Goal: Information Seeking & Learning: Learn about a topic

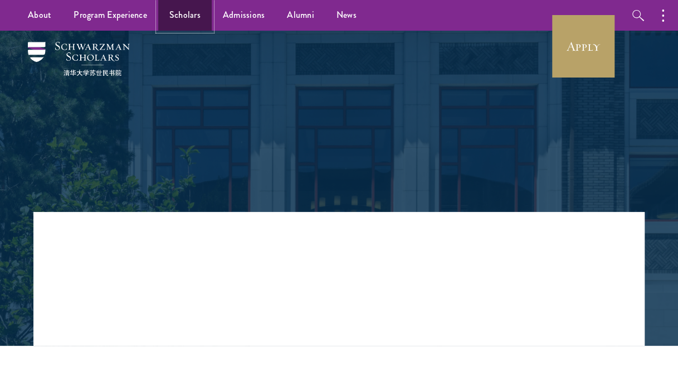
click at [190, 18] on link "Scholars" at bounding box center [185, 15] width 54 height 31
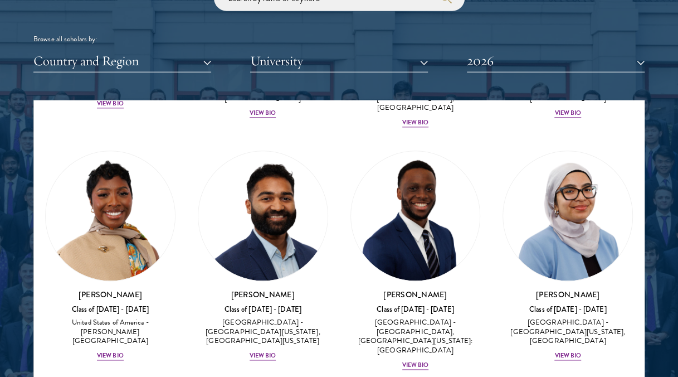
scroll to position [687, 0]
click at [171, 58] on button "Country and Region" at bounding box center [122, 61] width 178 height 23
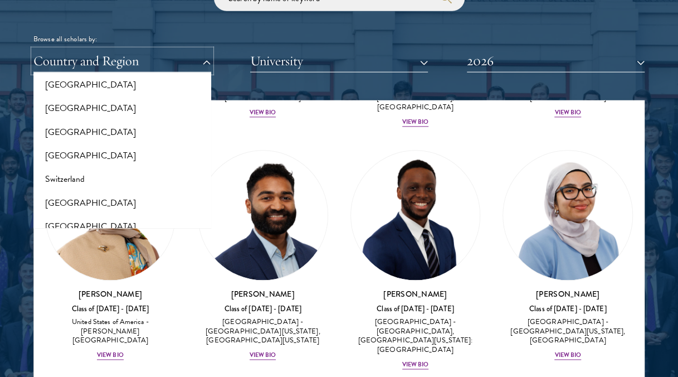
scroll to position [2337, 0]
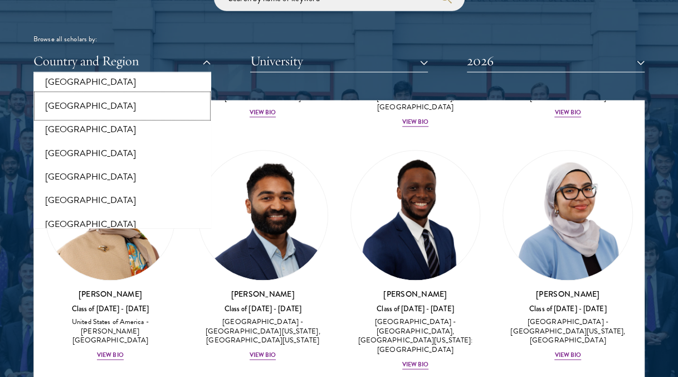
click at [115, 94] on button "[GEOGRAPHIC_DATA]" at bounding box center [122, 105] width 171 height 23
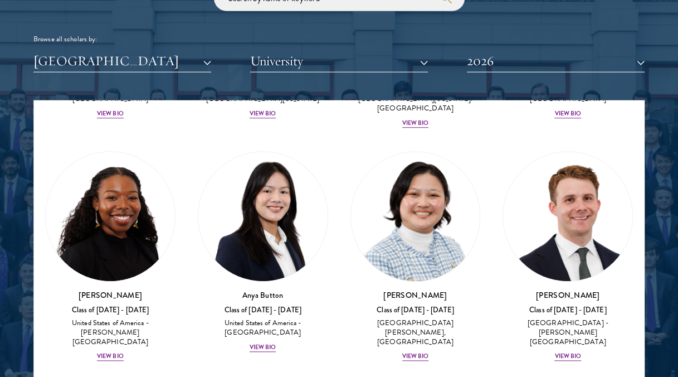
scroll to position [475, 0]
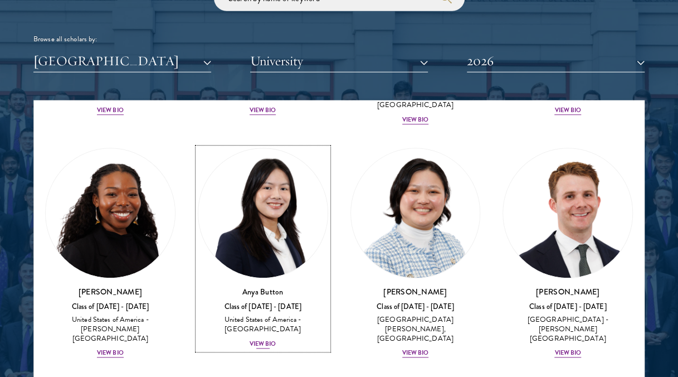
click at [268, 302] on div "Anya Button Class of [DATE] - [DATE] [GEOGRAPHIC_DATA] - [GEOGRAPHIC_DATA] View…" at bounding box center [263, 319] width 130 height 64
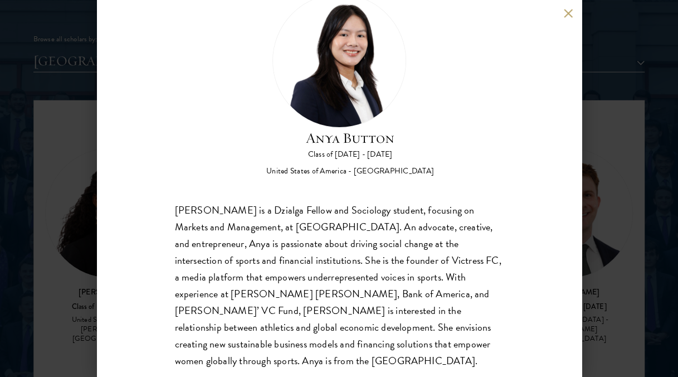
scroll to position [41, 0]
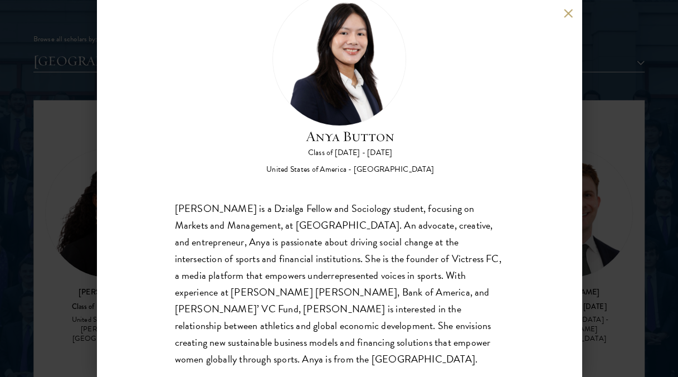
click at [566, 17] on button at bounding box center [568, 12] width 9 height 9
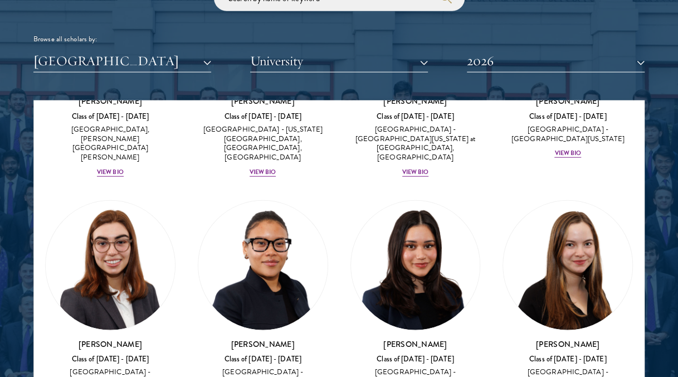
scroll to position [1385, 0]
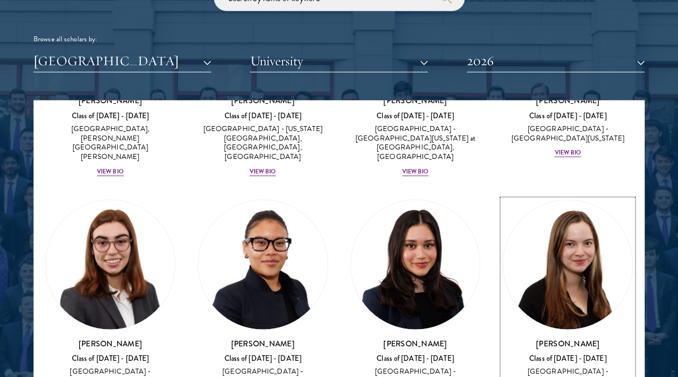
click at [557, 338] on div "[PERSON_NAME] Class of [DATE] - [DATE] [GEOGRAPHIC_DATA] - [GEOGRAPHIC_DATA] Vi…" at bounding box center [568, 370] width 130 height 64
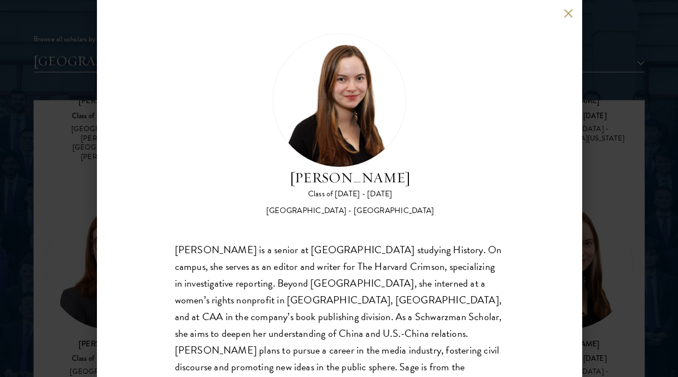
scroll to position [32, 0]
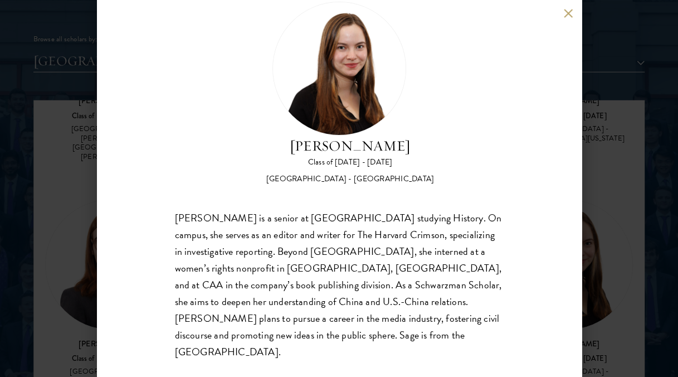
click at [566, 11] on button at bounding box center [568, 12] width 9 height 9
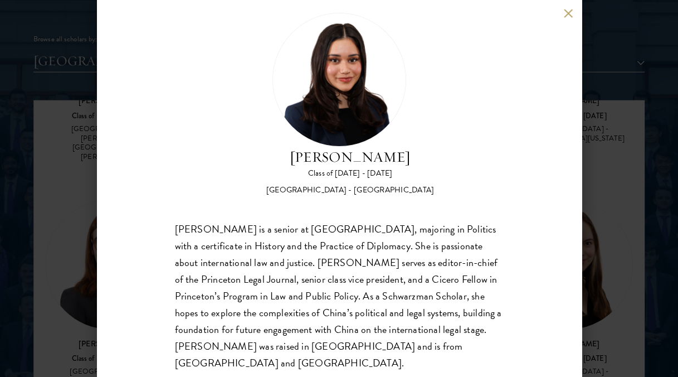
scroll to position [20, 0]
click at [566, 12] on button at bounding box center [568, 12] width 9 height 9
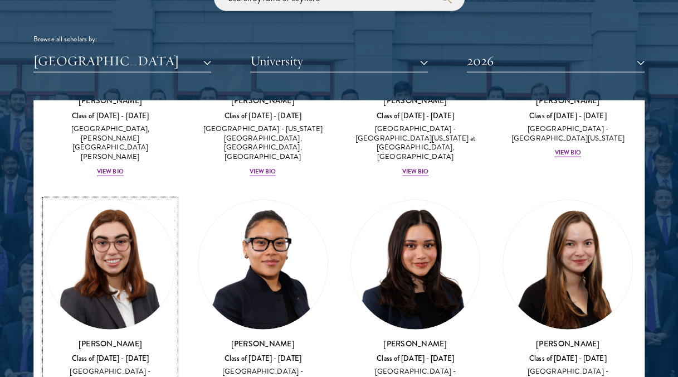
click at [117, 338] on div "[PERSON_NAME] Class of [DATE] - [DATE] [GEOGRAPHIC_DATA] - [GEOGRAPHIC_DATA] Vi…" at bounding box center [110, 370] width 130 height 64
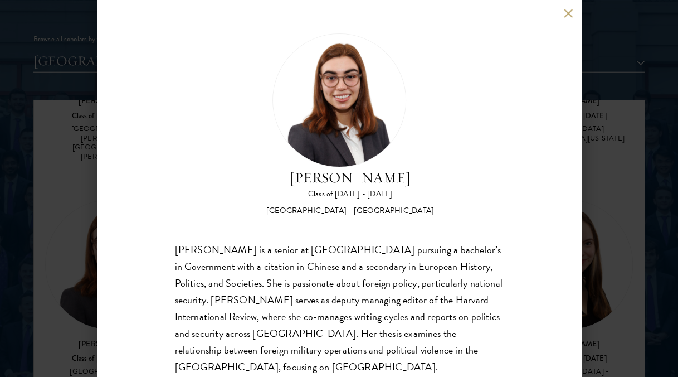
scroll to position [32, 0]
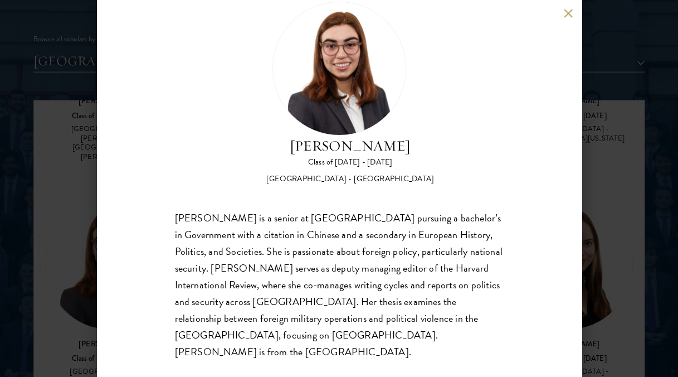
click at [566, 11] on button at bounding box center [568, 12] width 9 height 9
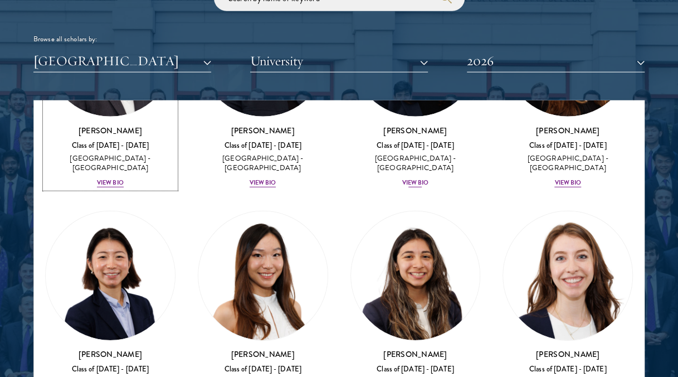
scroll to position [1598, 0]
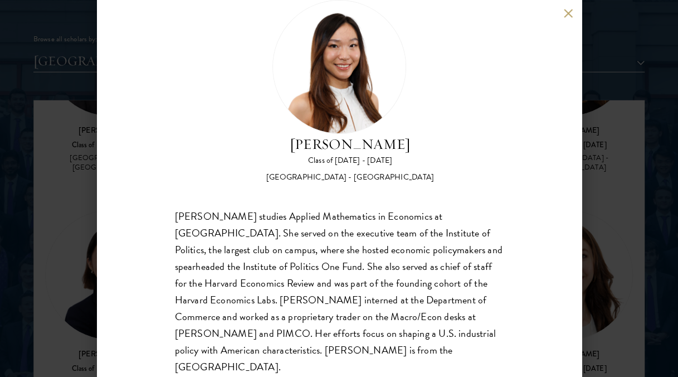
scroll to position [33, 0]
click at [569, 13] on button at bounding box center [568, 12] width 9 height 9
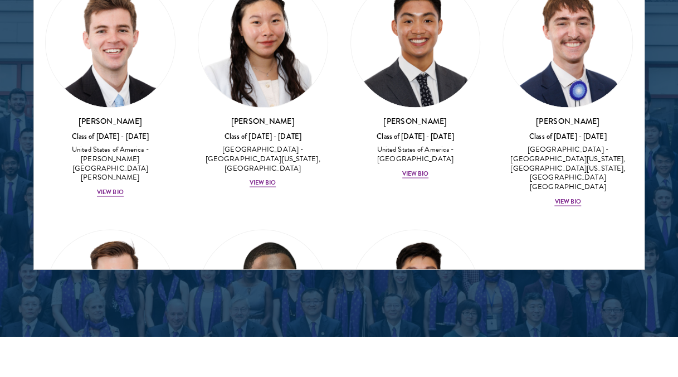
scroll to position [2861, 0]
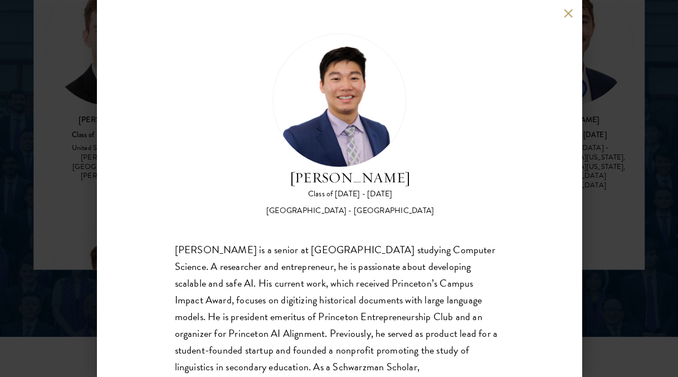
click at [570, 16] on button at bounding box center [568, 12] width 9 height 9
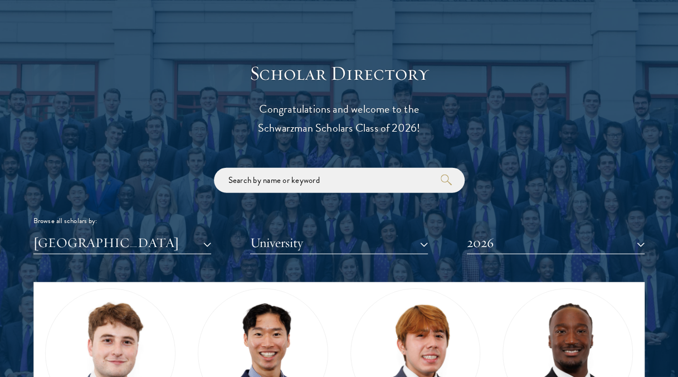
scroll to position [1244, 0]
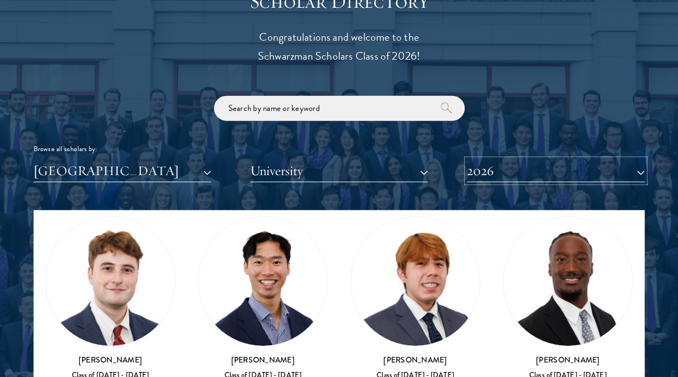
click at [476, 166] on button "2026" at bounding box center [556, 170] width 178 height 23
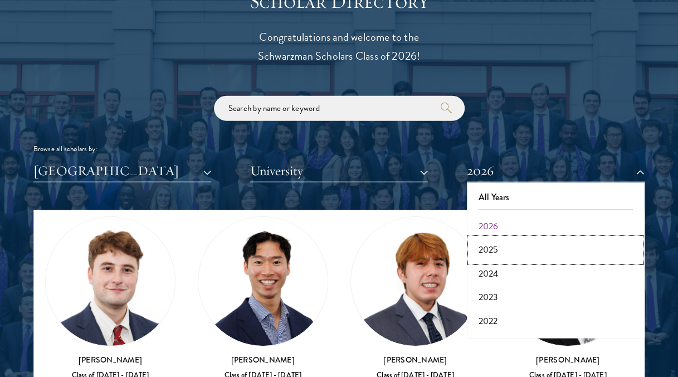
click at [483, 245] on button "2025" at bounding box center [555, 249] width 171 height 23
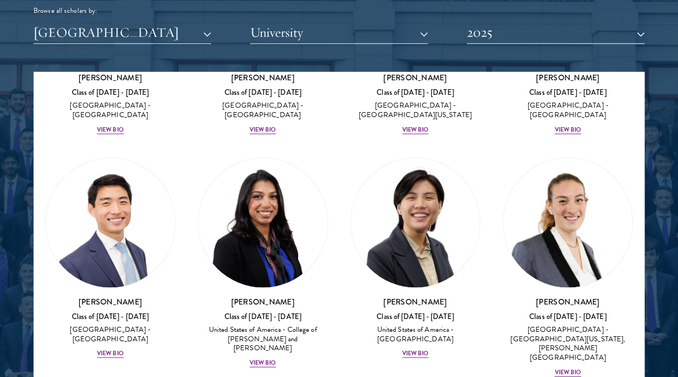
scroll to position [1109, 0]
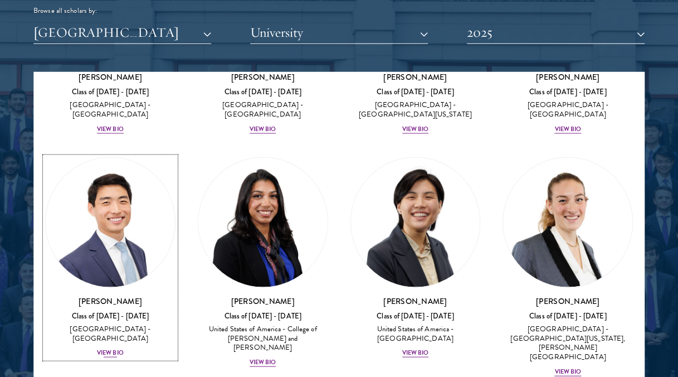
click at [111, 348] on div "View Bio" at bounding box center [110, 352] width 27 height 9
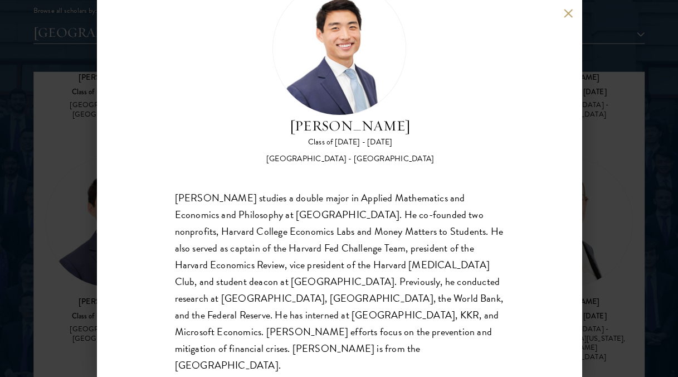
scroll to position [57, 0]
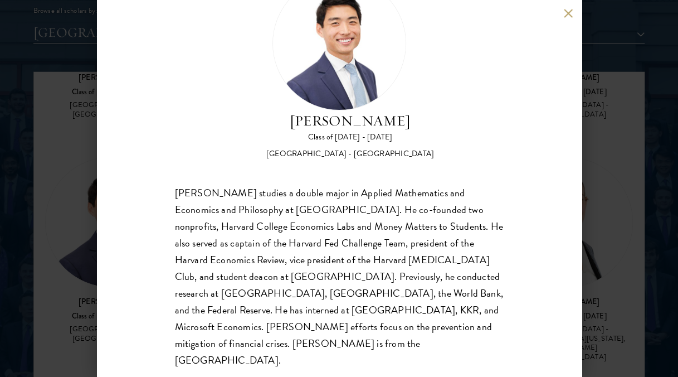
click at [571, 9] on button at bounding box center [568, 12] width 9 height 9
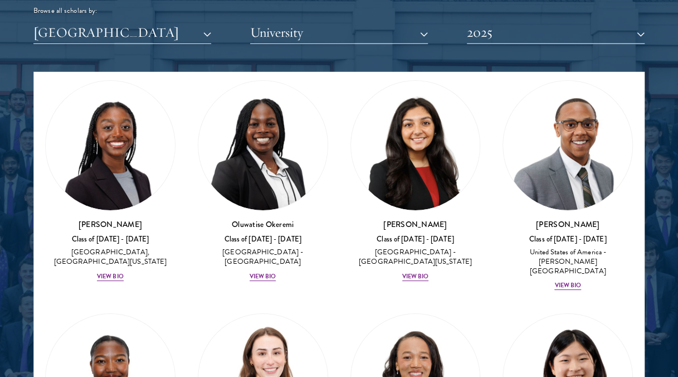
scroll to position [1970, 0]
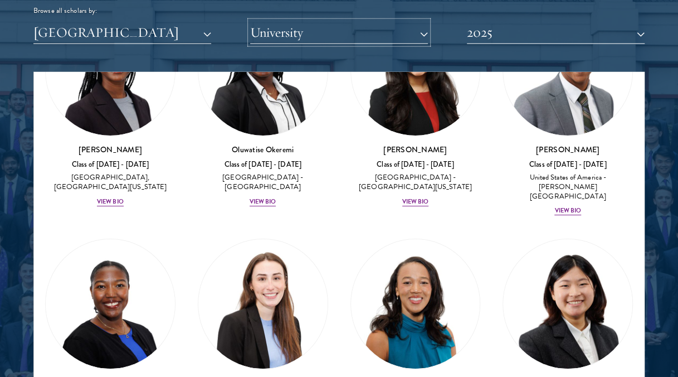
click at [417, 33] on button "University" at bounding box center [339, 32] width 178 height 23
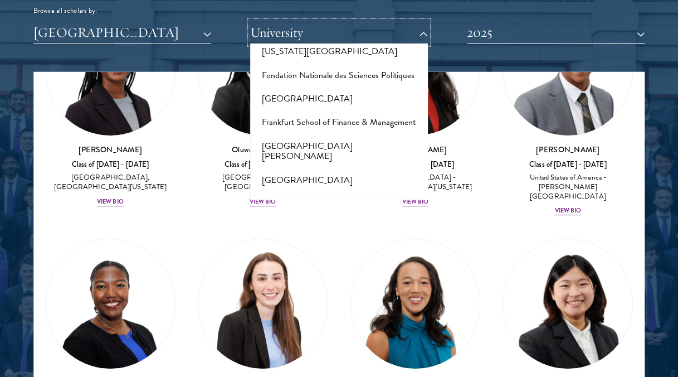
scroll to position [2519, 0]
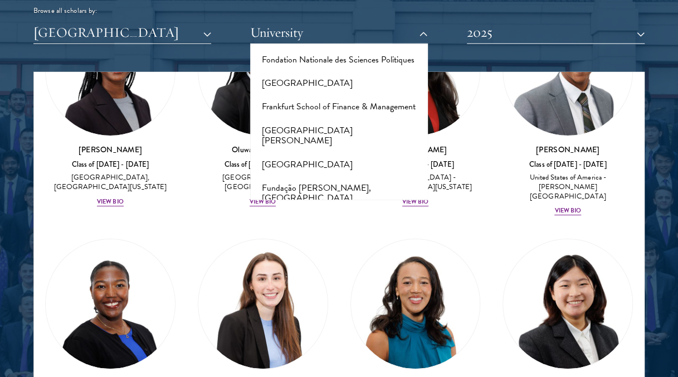
click at [377, 336] on button "Govt Women's College Parade" at bounding box center [339, 347] width 171 height 23
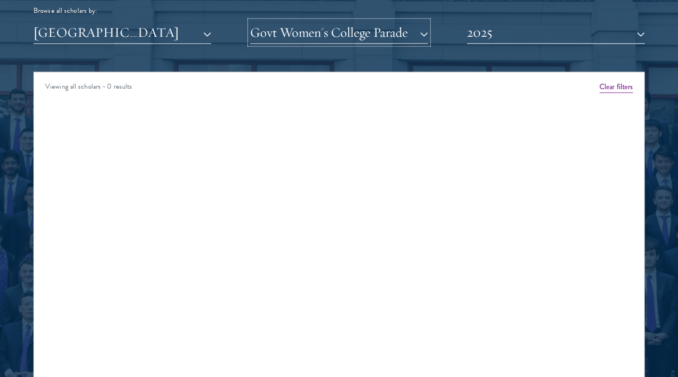
click at [385, 40] on button "Govt Women's College Parade" at bounding box center [339, 32] width 178 height 23
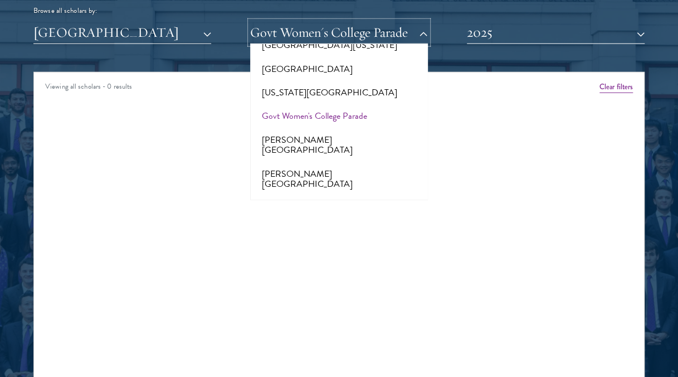
scroll to position [2757, 0]
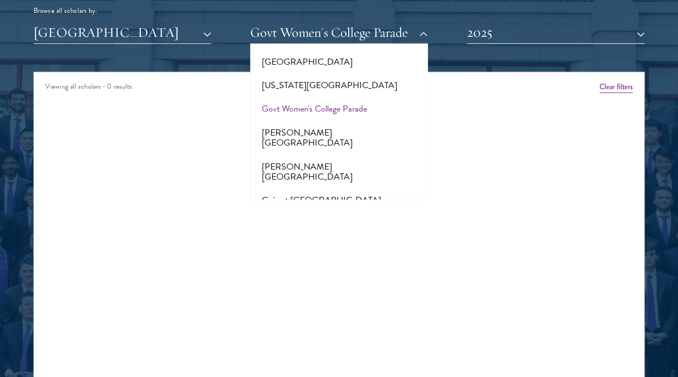
click at [360, 341] on button "[GEOGRAPHIC_DATA]" at bounding box center [339, 352] width 171 height 23
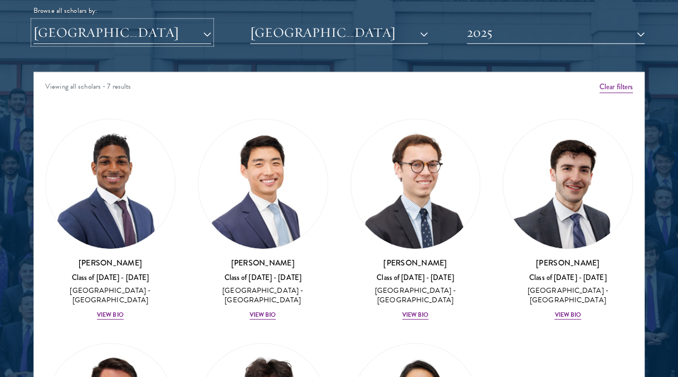
click at [171, 23] on button "[GEOGRAPHIC_DATA]" at bounding box center [122, 32] width 178 height 23
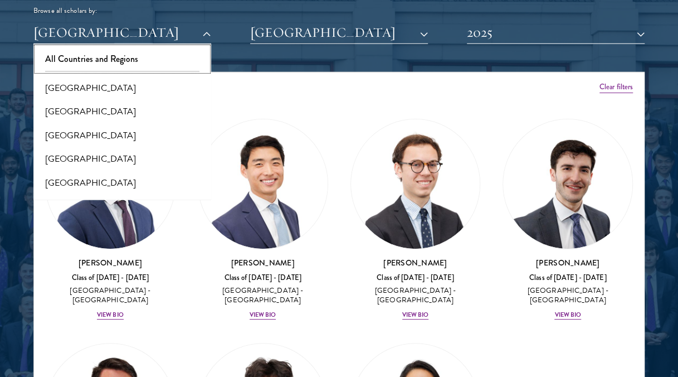
click at [122, 69] on button "All Countries and Regions" at bounding box center [122, 58] width 171 height 23
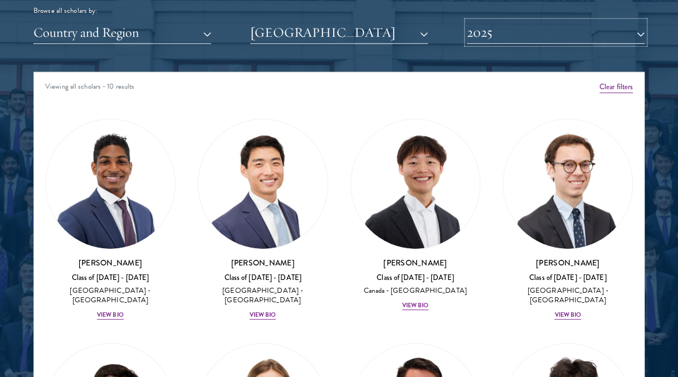
click at [473, 21] on button "2025" at bounding box center [556, 32] width 178 height 23
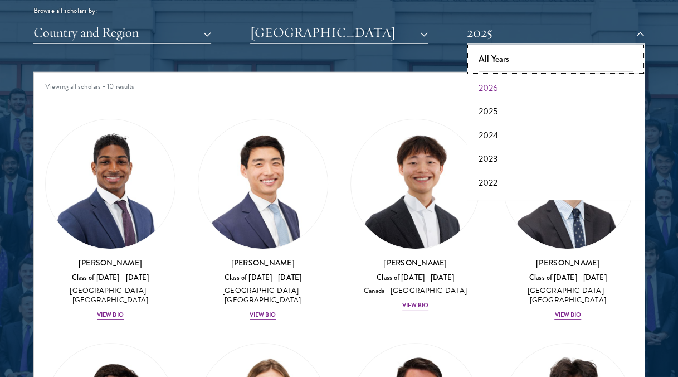
click at [483, 57] on button "All Years" at bounding box center [555, 58] width 171 height 23
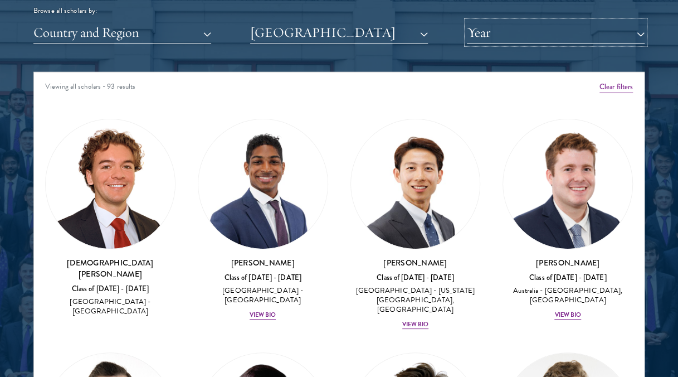
click at [532, 25] on button "Year" at bounding box center [556, 32] width 178 height 23
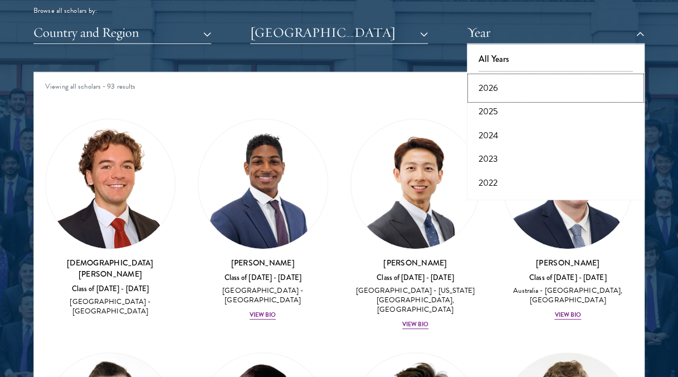
click at [530, 85] on button "2026" at bounding box center [555, 87] width 171 height 23
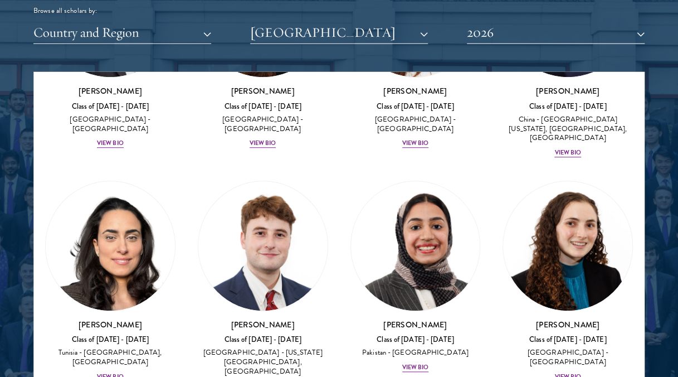
scroll to position [404, 0]
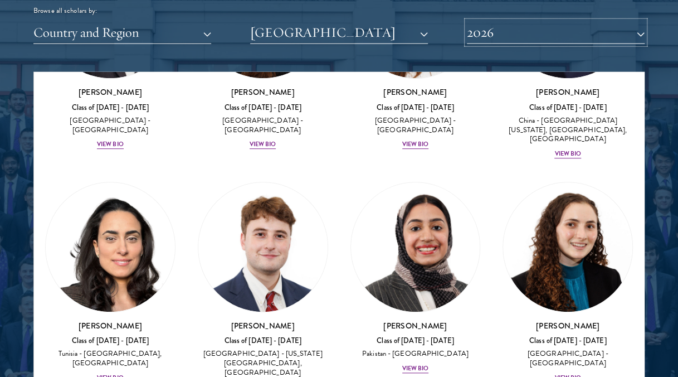
click at [532, 37] on button "2026" at bounding box center [556, 32] width 178 height 23
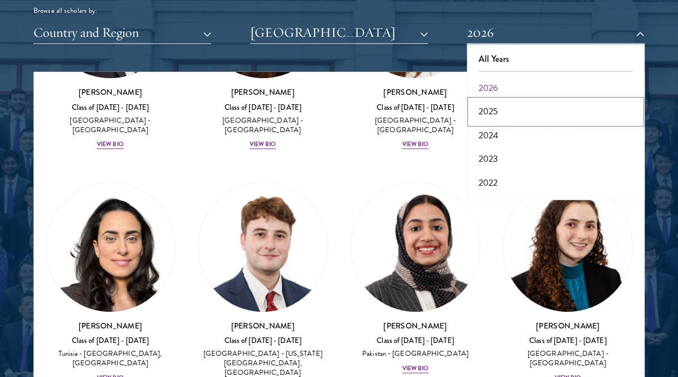
click at [503, 108] on button "2025" at bounding box center [555, 111] width 171 height 23
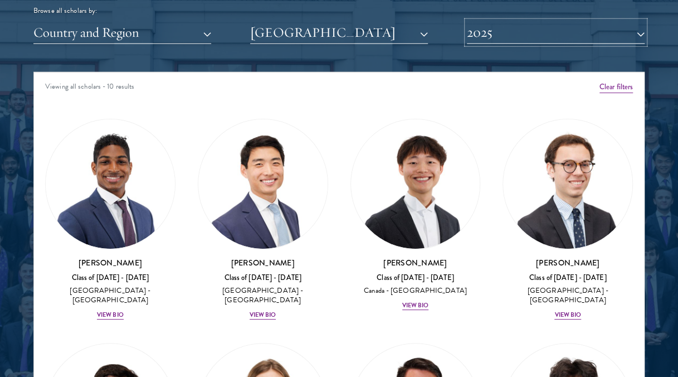
click at [572, 33] on button "2025" at bounding box center [556, 32] width 178 height 23
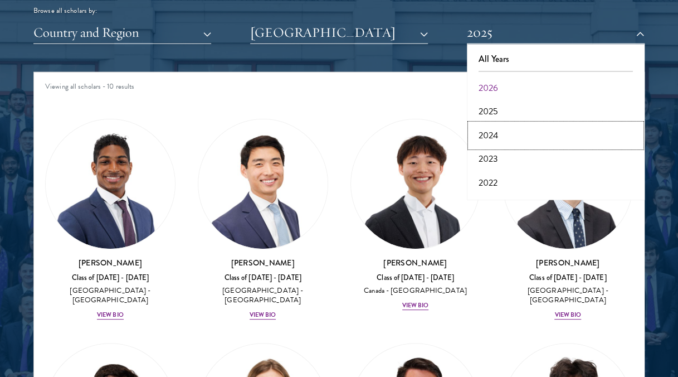
click at [531, 127] on button "2024" at bounding box center [555, 135] width 171 height 23
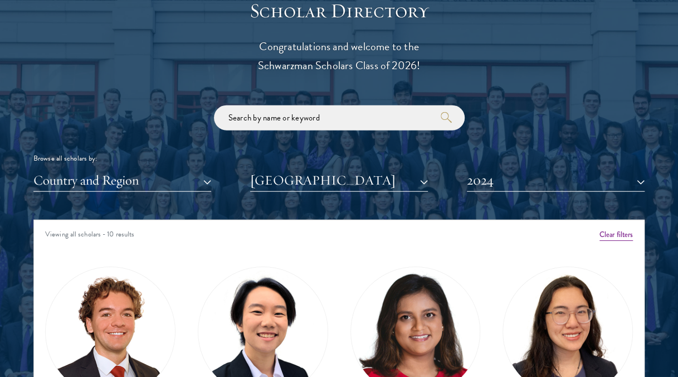
scroll to position [1235, 0]
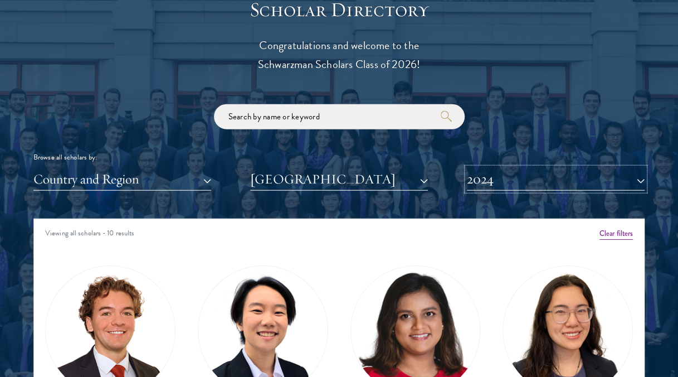
click at [499, 181] on button "2024" at bounding box center [556, 179] width 178 height 23
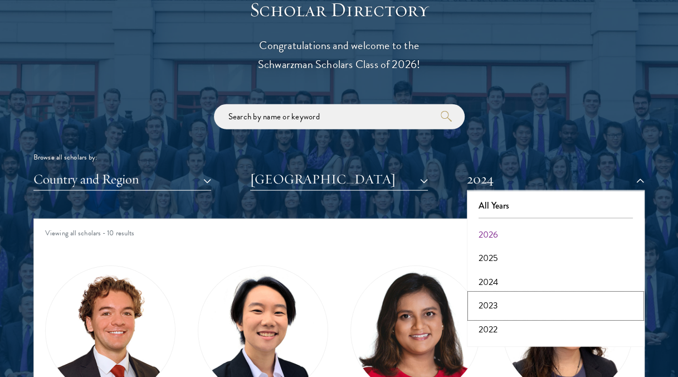
click at [489, 298] on button "2023" at bounding box center [555, 305] width 171 height 23
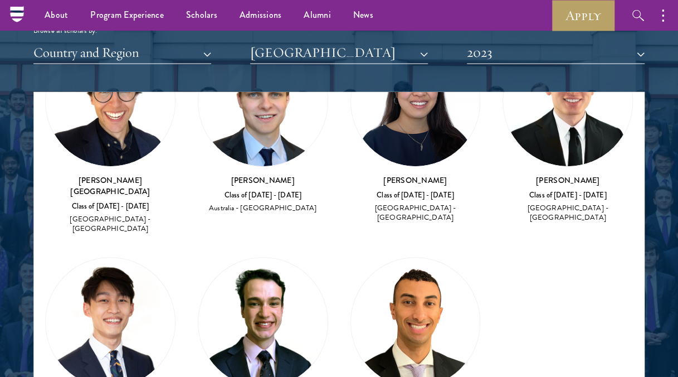
scroll to position [55, 0]
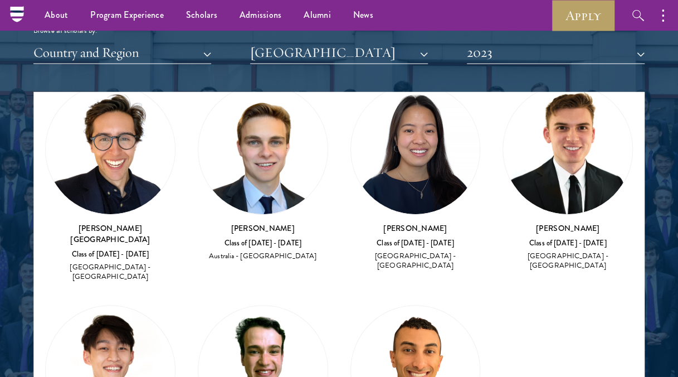
click at [247, 157] on img at bounding box center [262, 149] width 129 height 129
click at [283, 163] on img at bounding box center [262, 149] width 129 height 129
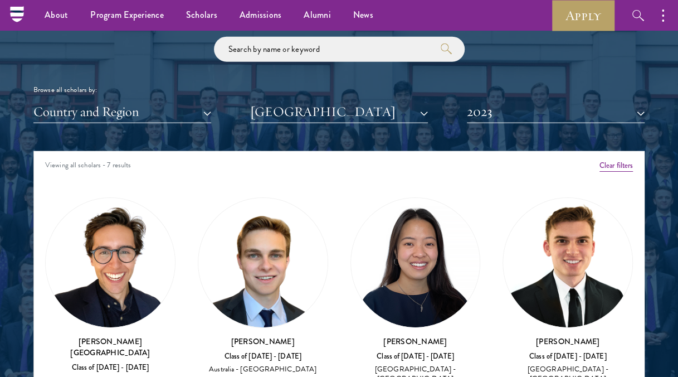
scroll to position [1302, 0]
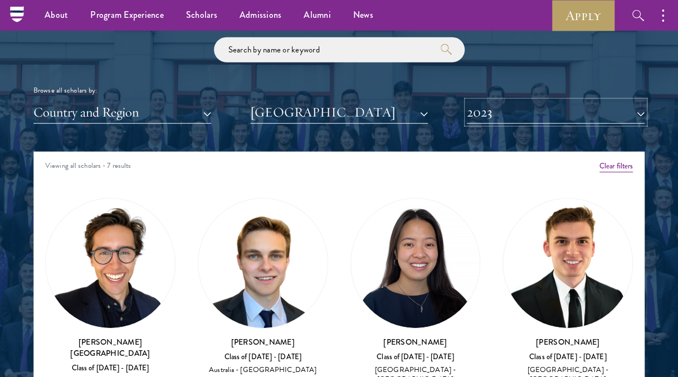
click at [563, 118] on button "2023" at bounding box center [556, 112] width 178 height 23
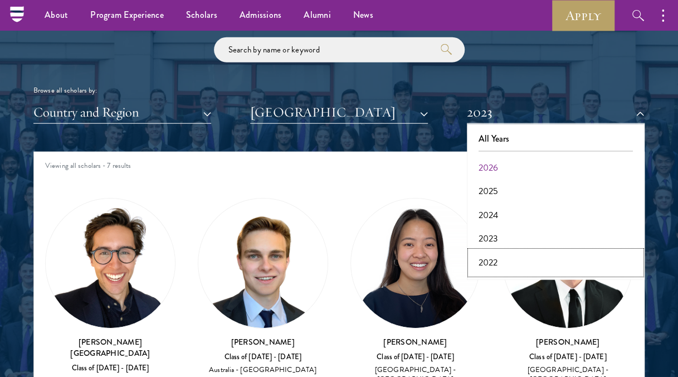
click at [493, 258] on button "2022" at bounding box center [555, 262] width 171 height 23
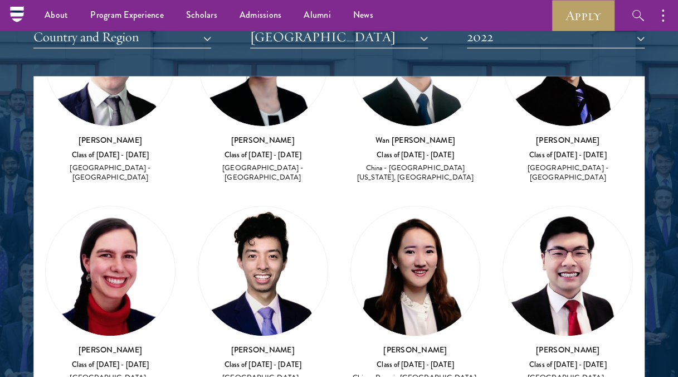
scroll to position [1356, 0]
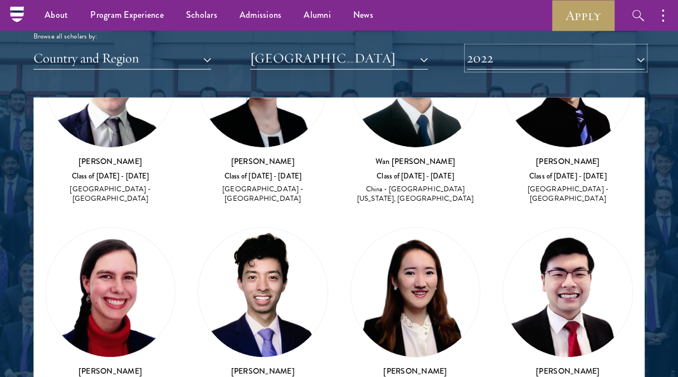
click at [563, 55] on button "2022" at bounding box center [556, 58] width 178 height 23
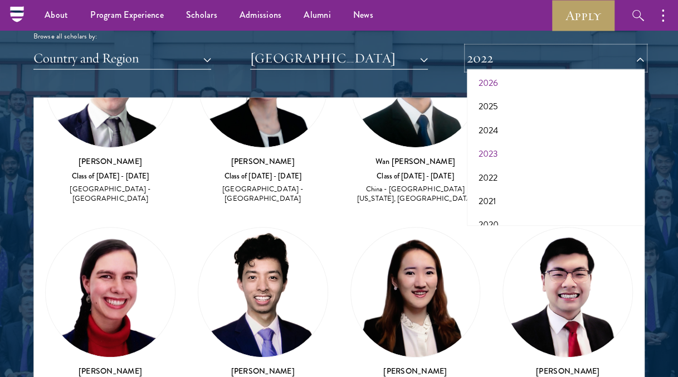
scroll to position [31, 0]
click at [490, 195] on button "2021" at bounding box center [555, 200] width 171 height 23
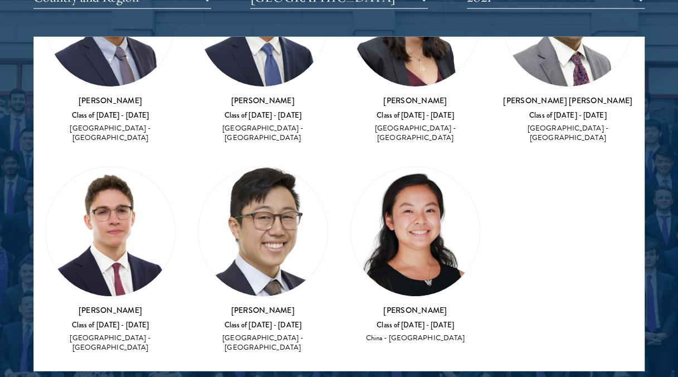
scroll to position [1417, 0]
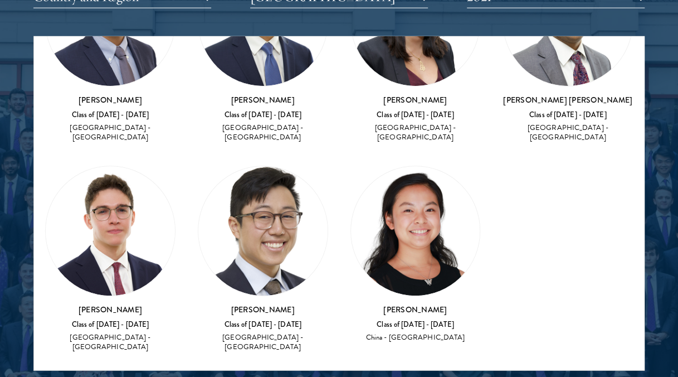
click at [129, 244] on img at bounding box center [110, 230] width 129 height 129
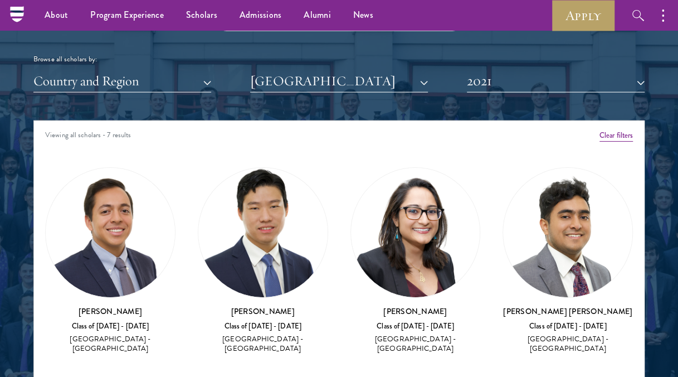
scroll to position [1331, 0]
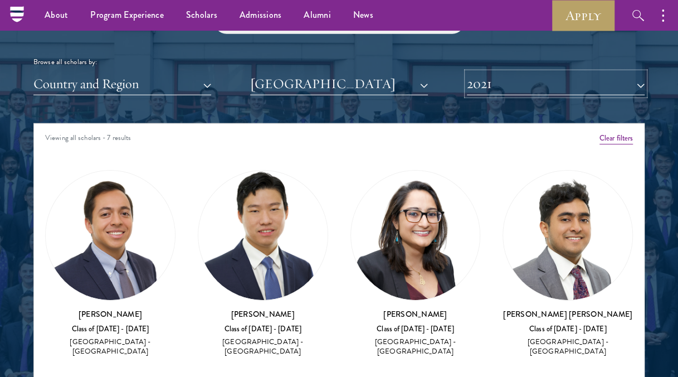
click at [534, 84] on button "2021" at bounding box center [556, 83] width 178 height 23
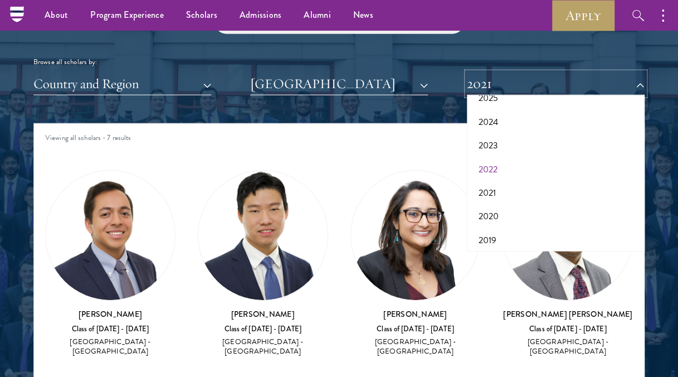
scroll to position [84, 0]
click at [532, 192] on button "2020" at bounding box center [555, 196] width 171 height 23
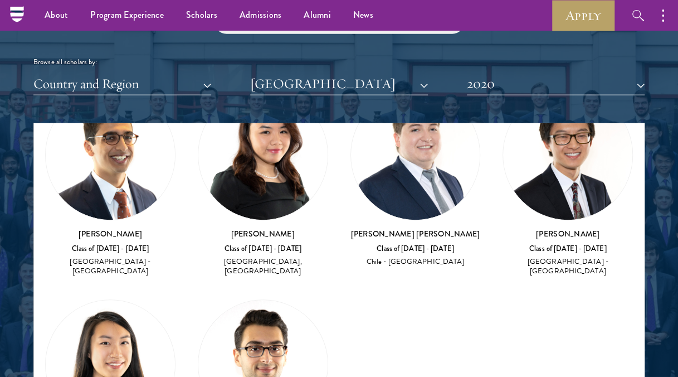
scroll to position [278, 0]
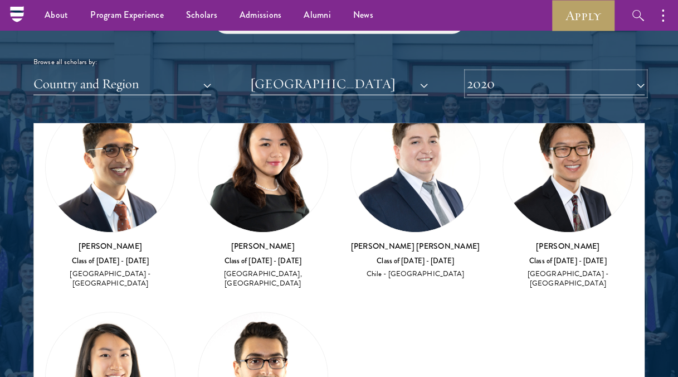
click at [531, 82] on button "2020" at bounding box center [556, 83] width 178 height 23
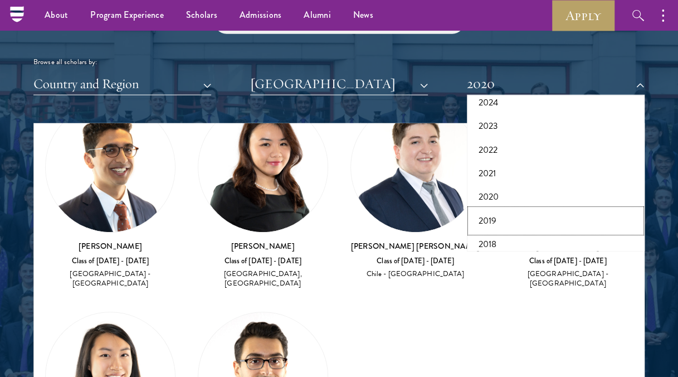
click at [506, 222] on button "2019" at bounding box center [555, 220] width 171 height 23
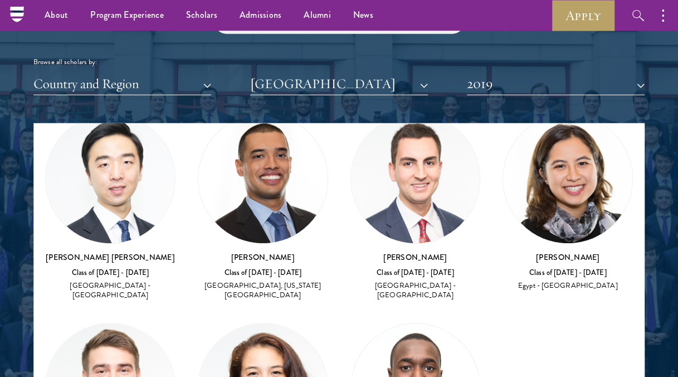
scroll to position [274, 0]
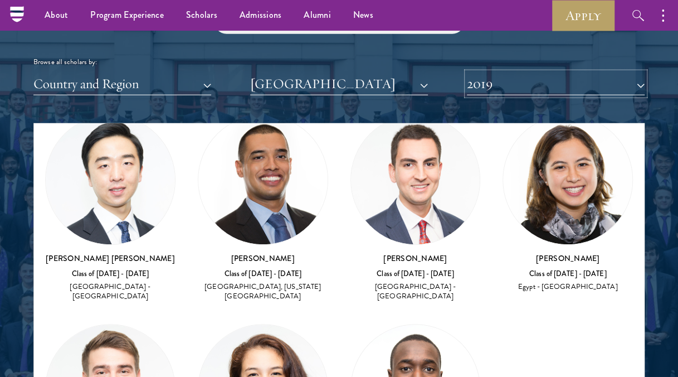
click at [545, 94] on button "2019" at bounding box center [556, 83] width 178 height 23
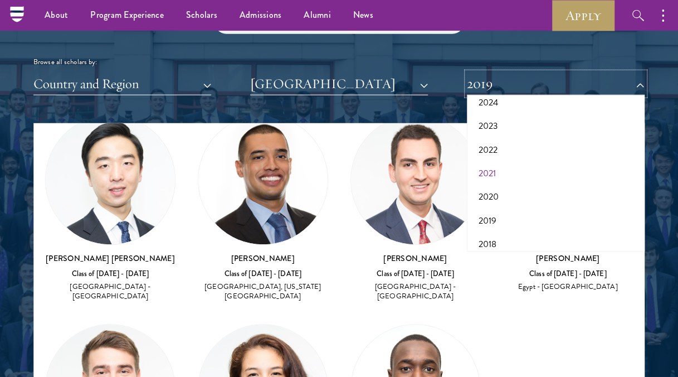
scroll to position [115, 0]
click at [496, 242] on button "2017" at bounding box center [555, 236] width 171 height 23
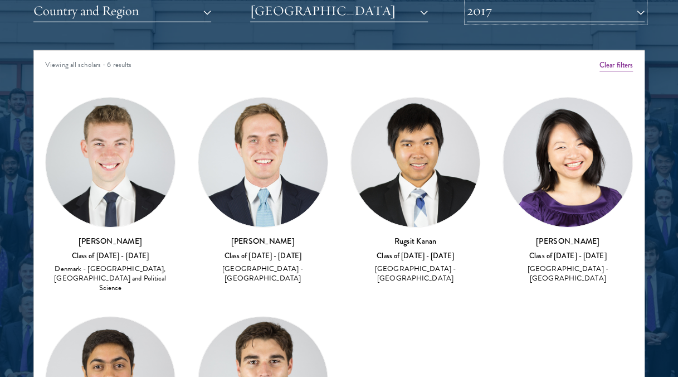
click at [565, 10] on button "2017" at bounding box center [556, 10] width 178 height 23
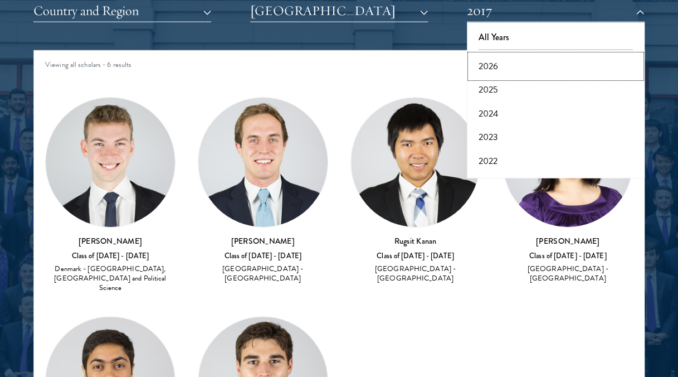
click at [545, 58] on button "2026" at bounding box center [555, 66] width 171 height 23
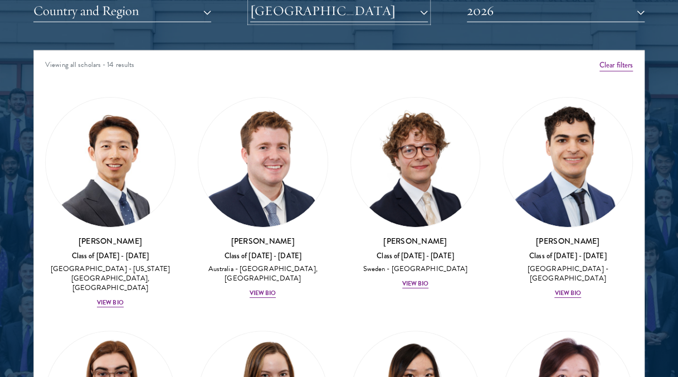
click at [398, 5] on button "[GEOGRAPHIC_DATA]" at bounding box center [339, 10] width 178 height 23
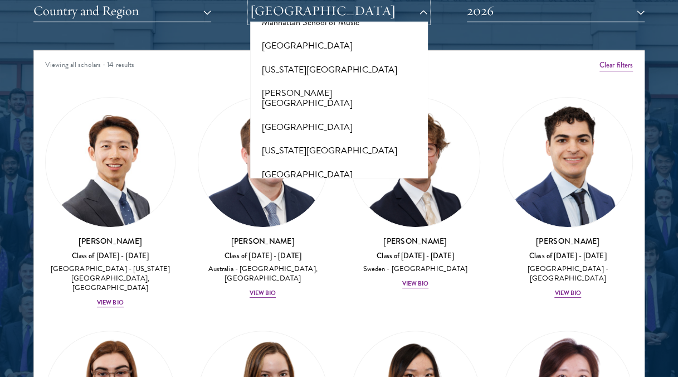
scroll to position [4478, 0]
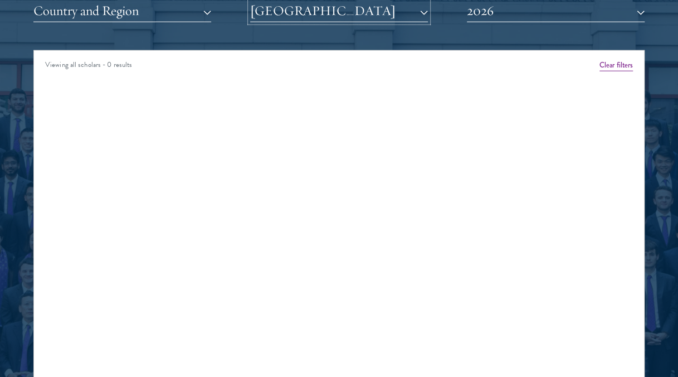
click at [362, 18] on button "[GEOGRAPHIC_DATA]" at bounding box center [339, 10] width 178 height 23
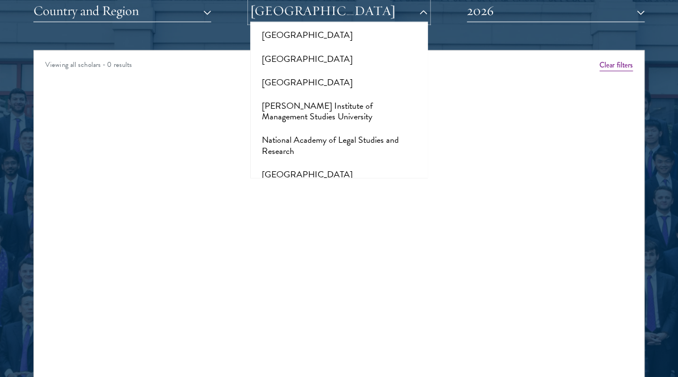
scroll to position [4963, 0]
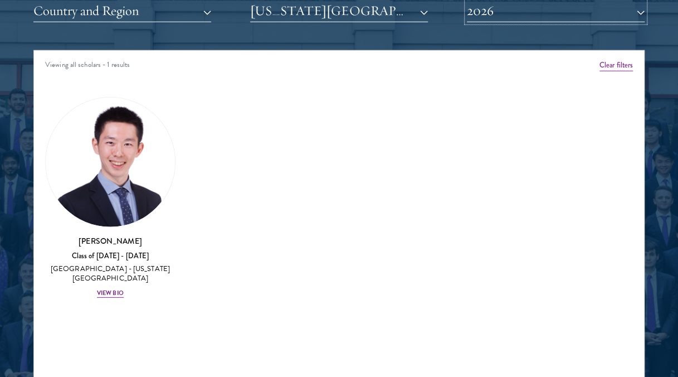
click at [478, 14] on button "2026" at bounding box center [556, 10] width 178 height 23
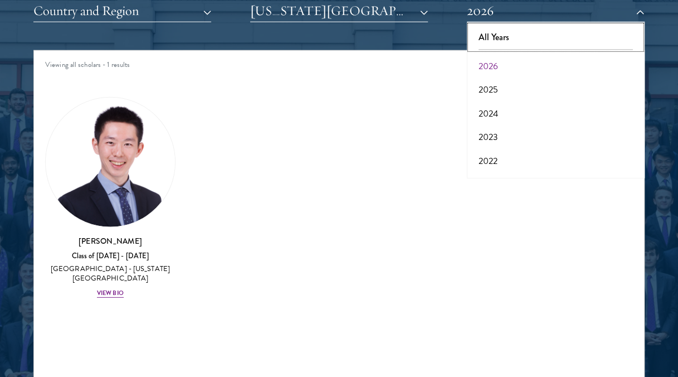
click at [489, 42] on button "All Years" at bounding box center [555, 37] width 171 height 23
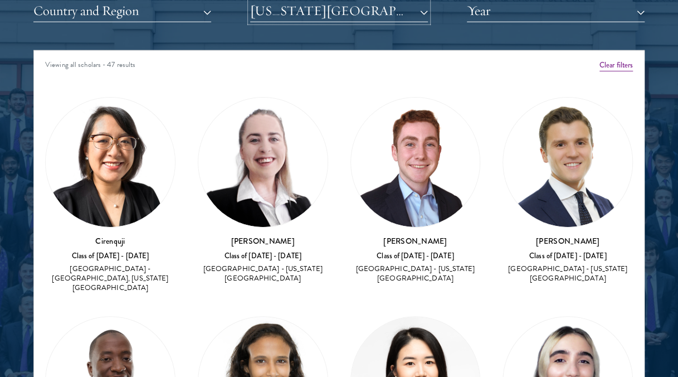
click at [408, 9] on button "[US_STATE][GEOGRAPHIC_DATA]" at bounding box center [339, 10] width 178 height 23
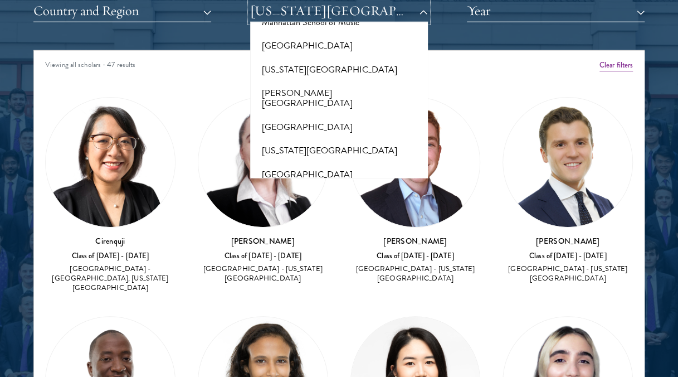
scroll to position [4475, 0]
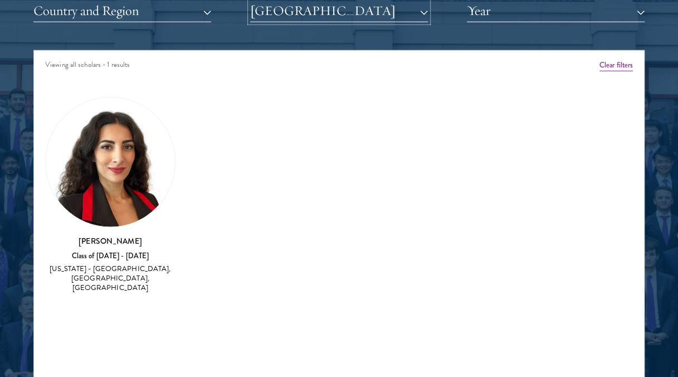
click at [333, 1] on button "[GEOGRAPHIC_DATA]" at bounding box center [339, 10] width 178 height 23
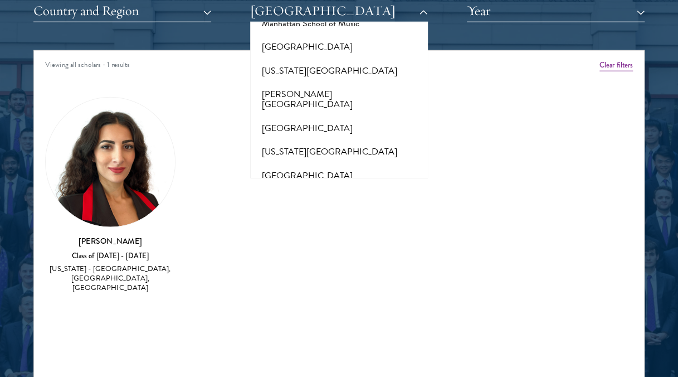
click at [146, 165] on img at bounding box center [110, 162] width 129 height 129
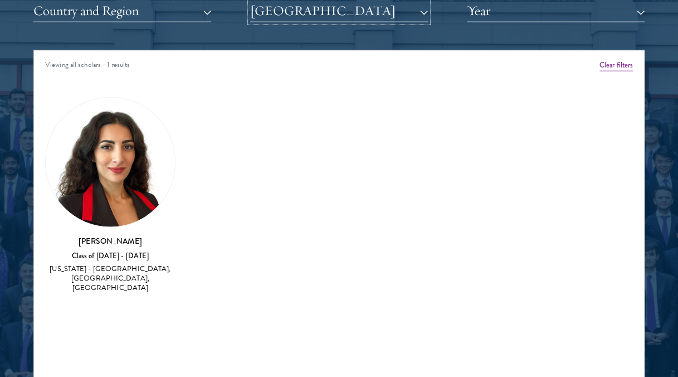
click at [406, 9] on button "[GEOGRAPHIC_DATA]" at bounding box center [339, 10] width 178 height 23
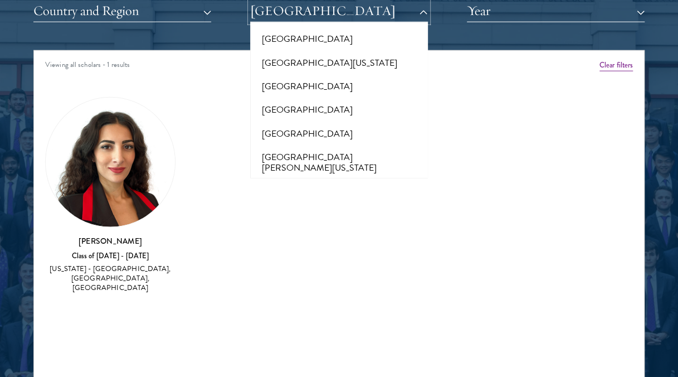
scroll to position [9941, 0]
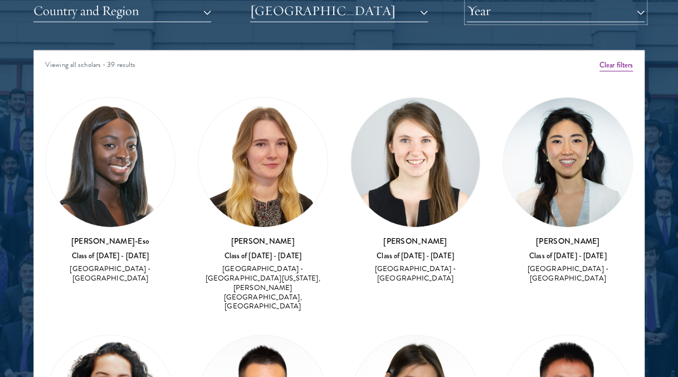
click at [483, 17] on button "Year" at bounding box center [556, 10] width 178 height 23
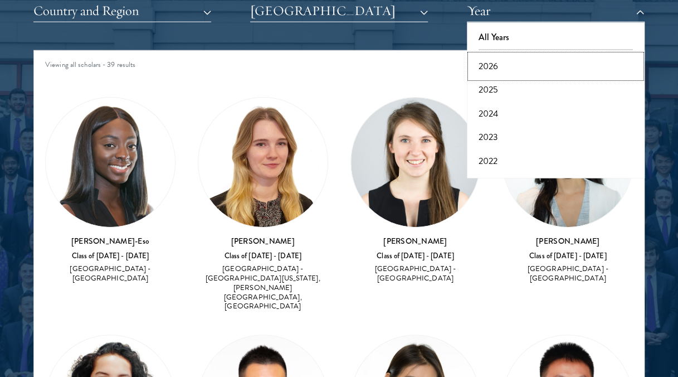
click at [504, 63] on button "2026" at bounding box center [555, 66] width 171 height 23
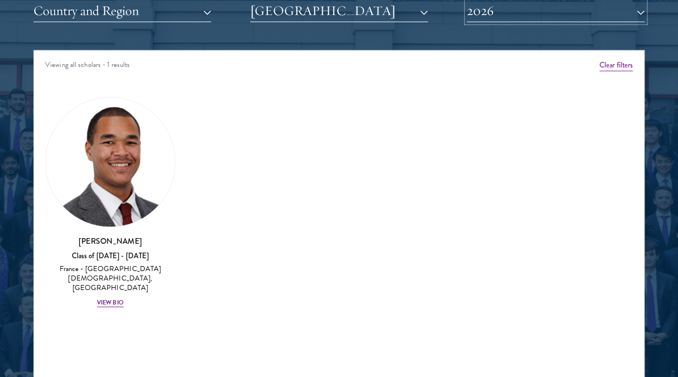
click at [559, 11] on button "2026" at bounding box center [556, 10] width 178 height 23
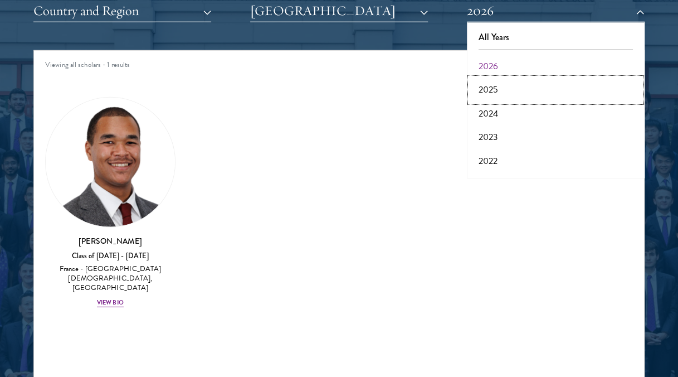
click at [533, 98] on button "2025" at bounding box center [555, 89] width 171 height 23
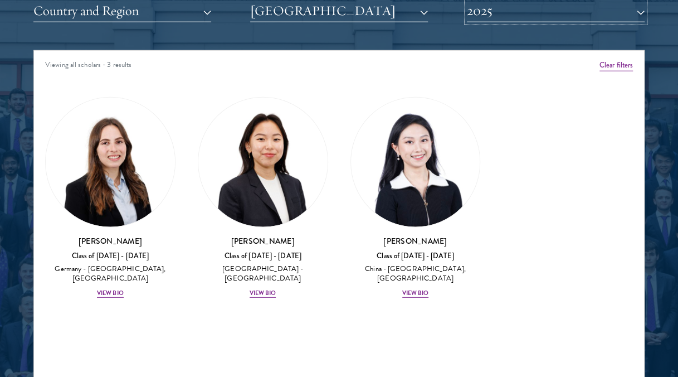
click at [542, 16] on button "2025" at bounding box center [556, 10] width 178 height 23
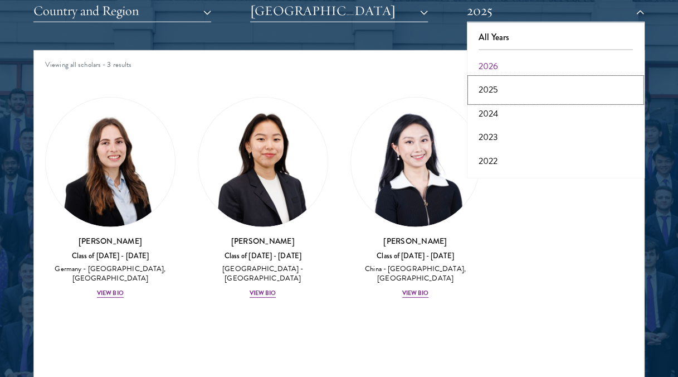
click at [511, 90] on button "2025" at bounding box center [555, 89] width 171 height 23
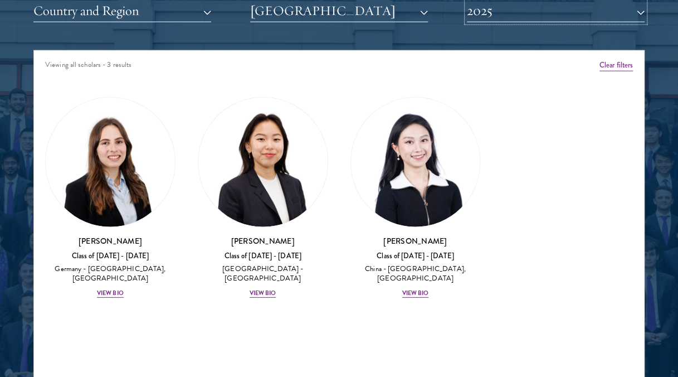
click at [535, 11] on button "2025" at bounding box center [556, 10] width 178 height 23
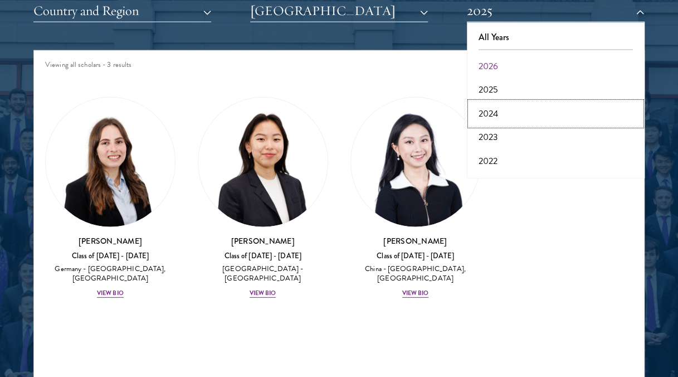
click at [500, 105] on button "2024" at bounding box center [555, 113] width 171 height 23
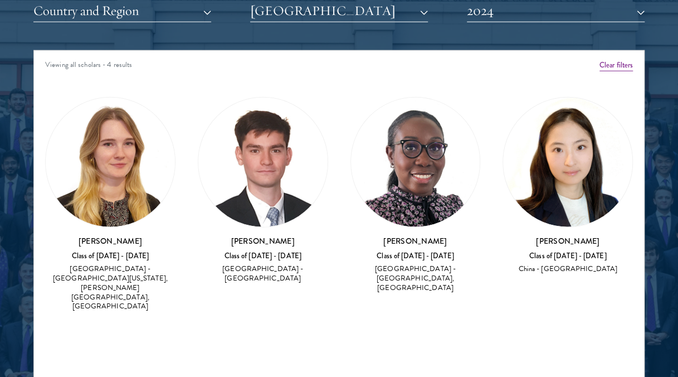
click at [156, 196] on img at bounding box center [110, 162] width 129 height 129
click at [546, 19] on button "2024" at bounding box center [556, 10] width 178 height 23
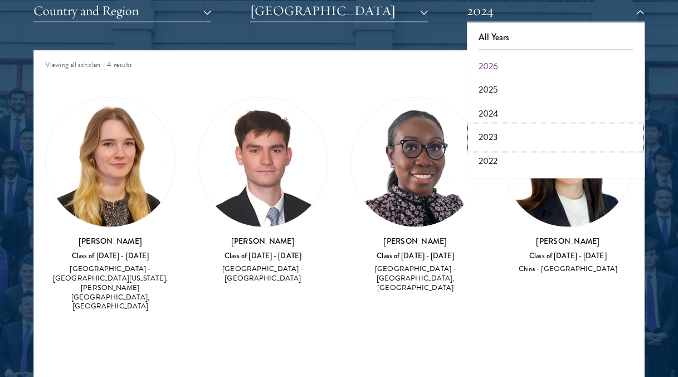
click at [498, 145] on button "2023" at bounding box center [555, 136] width 171 height 23
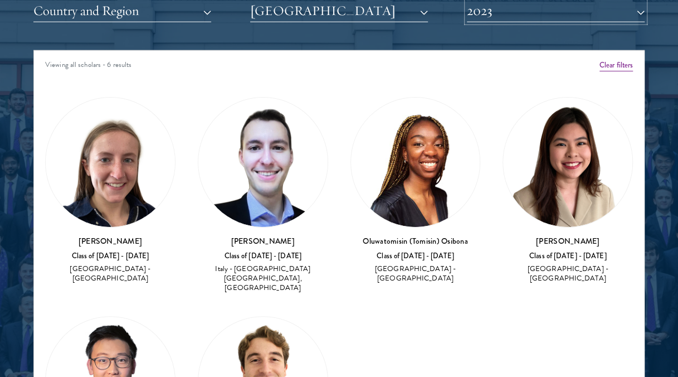
click at [548, 11] on button "2023" at bounding box center [556, 10] width 178 height 23
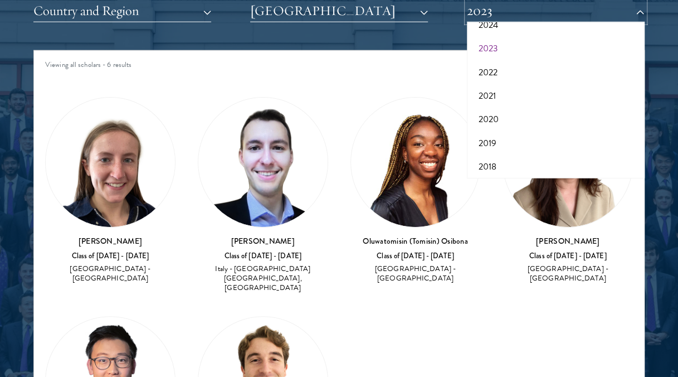
scroll to position [95, 0]
click at [516, 154] on button "2018" at bounding box center [555, 160] width 171 height 23
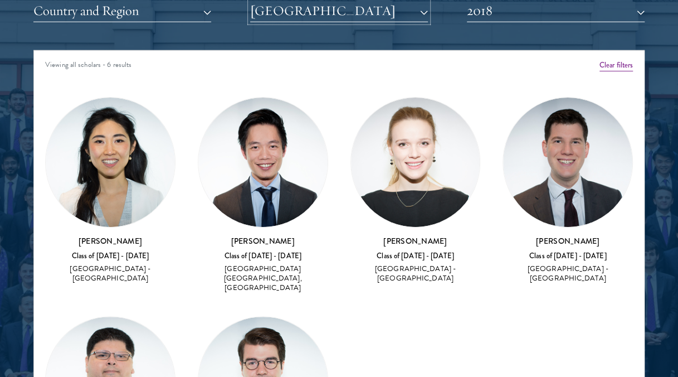
click at [413, 8] on button "[GEOGRAPHIC_DATA]" at bounding box center [339, 10] width 178 height 23
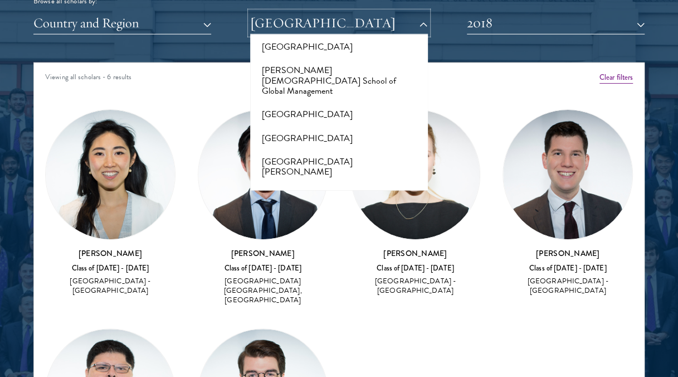
scroll to position [6436, 0]
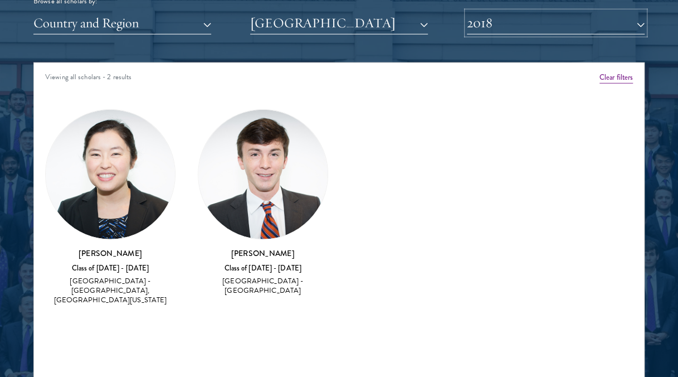
click at [531, 32] on button "2018" at bounding box center [556, 23] width 178 height 23
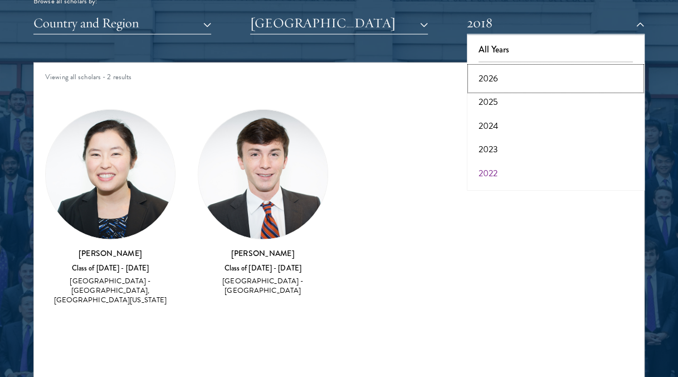
click at [538, 67] on button "2026" at bounding box center [555, 78] width 171 height 23
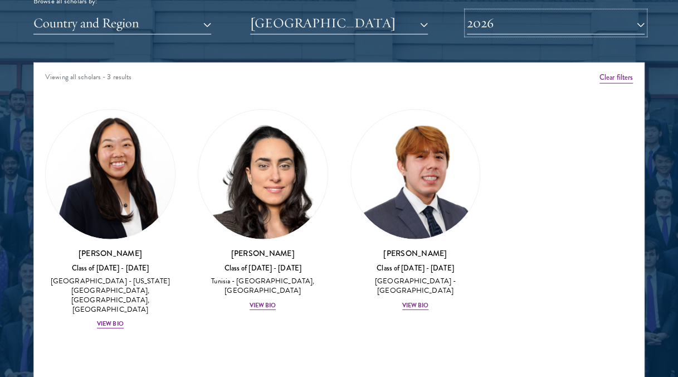
click at [550, 25] on button "2026" at bounding box center [556, 23] width 178 height 23
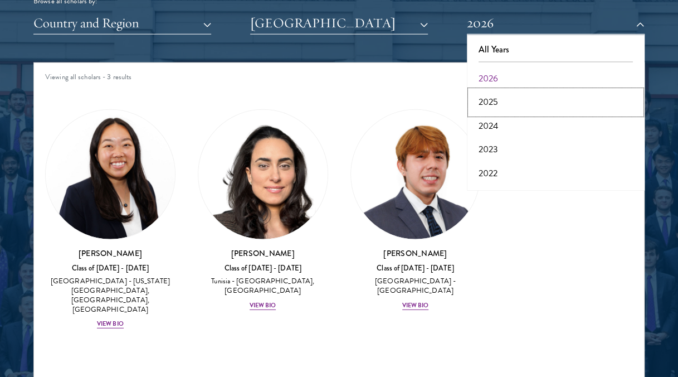
click at [536, 98] on button "2025" at bounding box center [555, 101] width 171 height 23
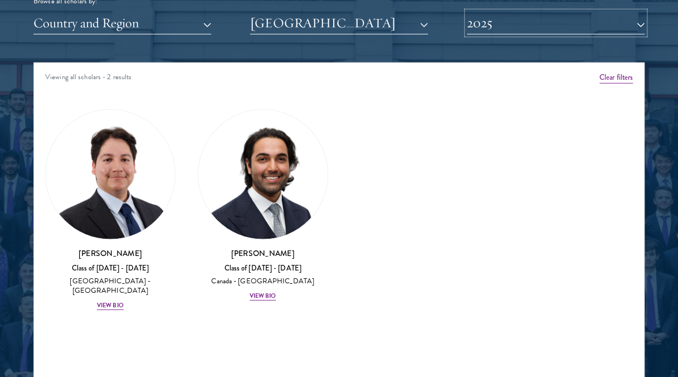
click at [540, 26] on button "2025" at bounding box center [556, 23] width 178 height 23
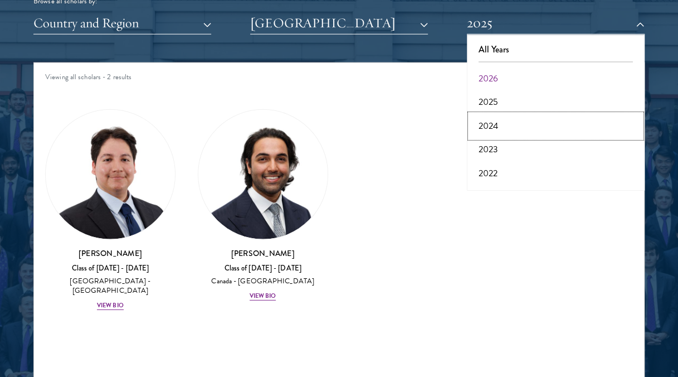
click at [524, 125] on button "2024" at bounding box center [555, 125] width 171 height 23
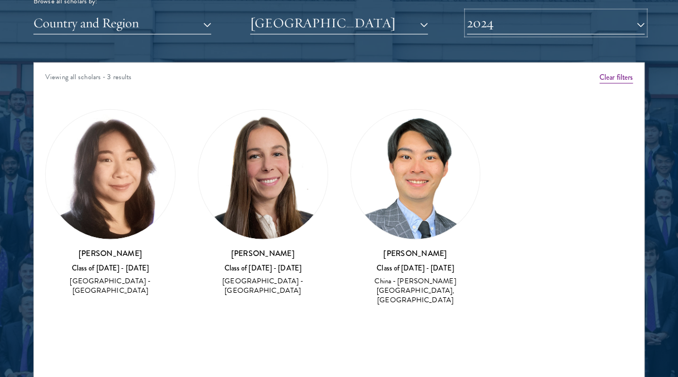
click at [524, 15] on button "2024" at bounding box center [556, 23] width 178 height 23
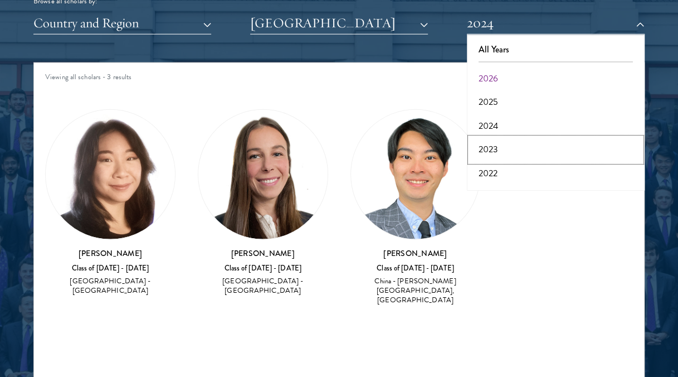
click at [504, 144] on button "2023" at bounding box center [555, 149] width 171 height 23
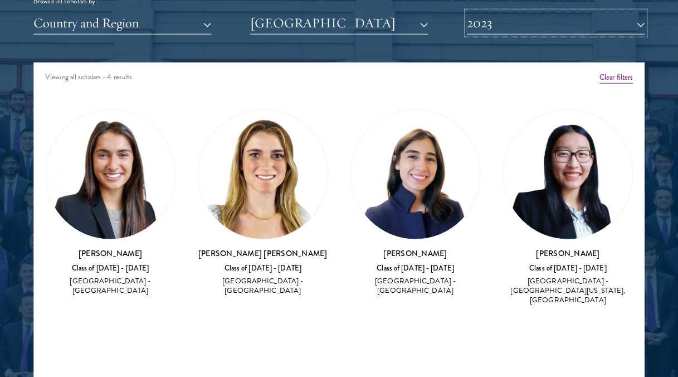
click at [595, 24] on button "2023" at bounding box center [556, 23] width 178 height 23
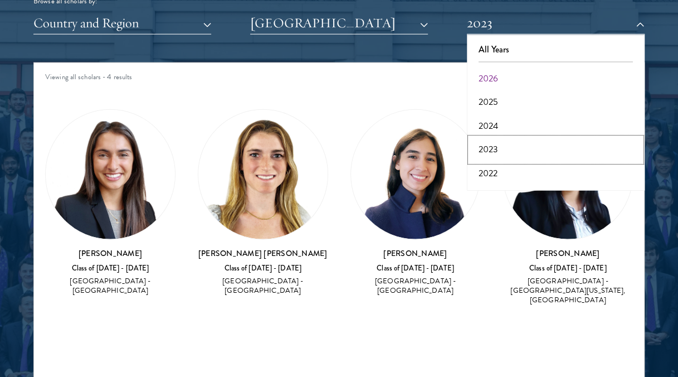
click at [508, 151] on button "2023" at bounding box center [555, 149] width 171 height 23
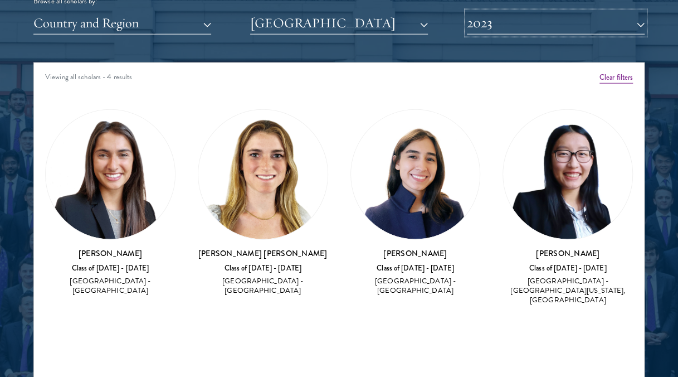
click at [516, 32] on button "2023" at bounding box center [556, 23] width 178 height 23
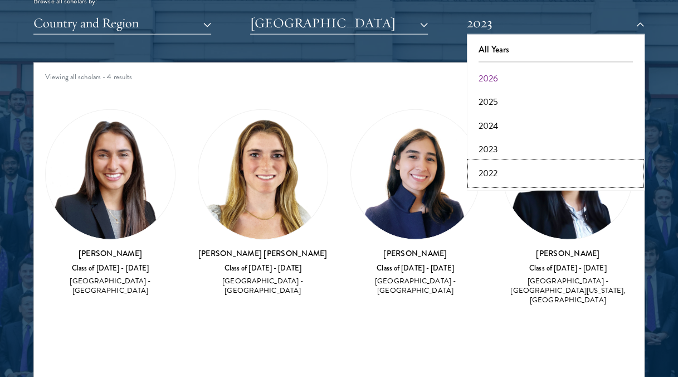
click at [490, 171] on button "2022" at bounding box center [555, 173] width 171 height 23
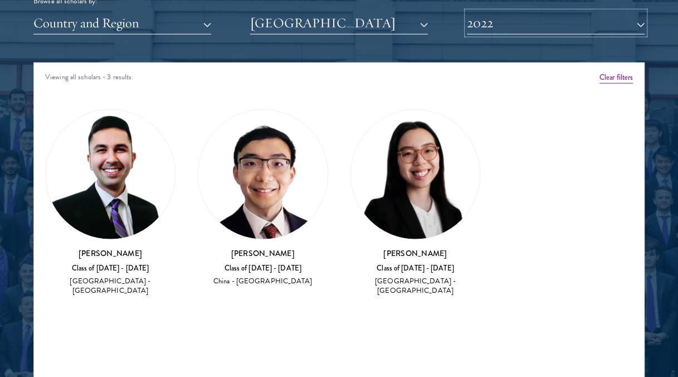
click at [526, 17] on button "2022" at bounding box center [556, 23] width 178 height 23
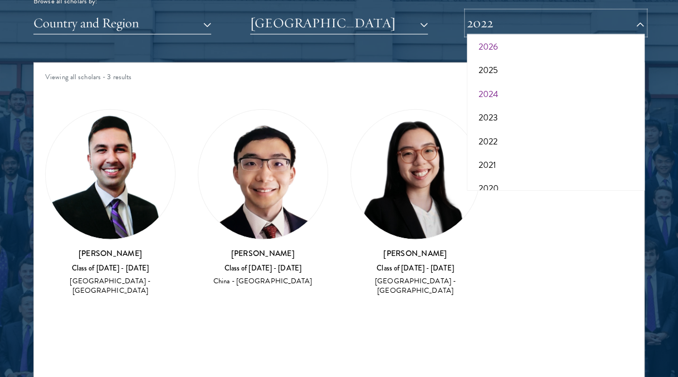
scroll to position [36, 0]
click at [497, 150] on button "2021" at bounding box center [555, 160] width 171 height 23
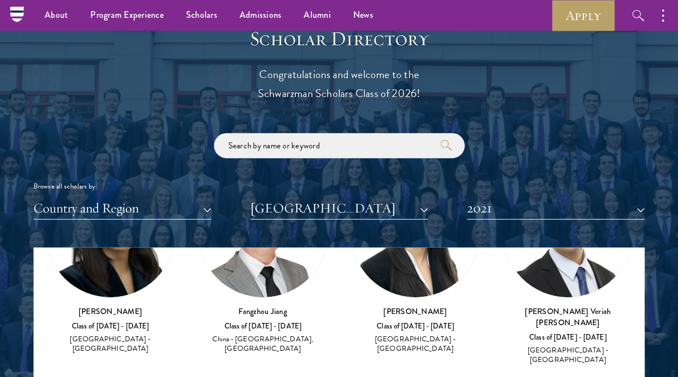
scroll to position [1205, 0]
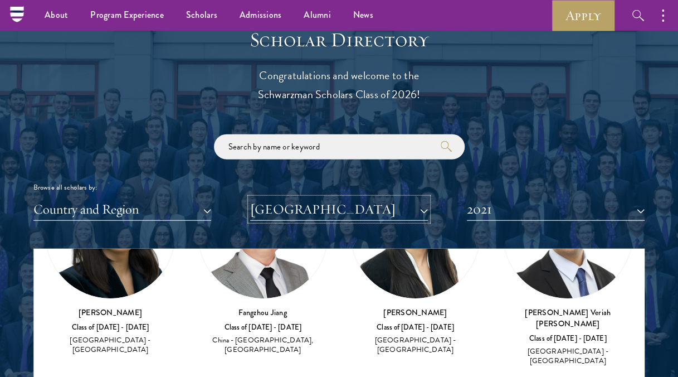
click at [298, 212] on button "[GEOGRAPHIC_DATA]" at bounding box center [339, 209] width 178 height 23
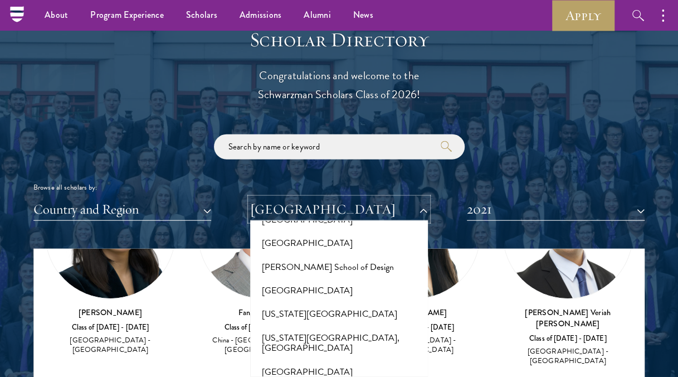
scroll to position [5697, 0]
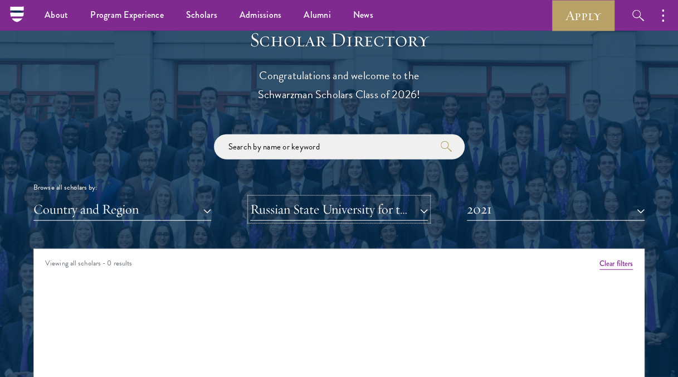
click at [381, 203] on button "Russian State University for the Humanities" at bounding box center [339, 209] width 178 height 23
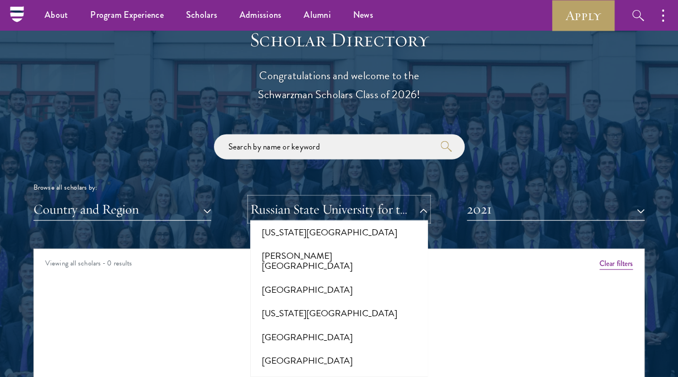
scroll to position [4512, 0]
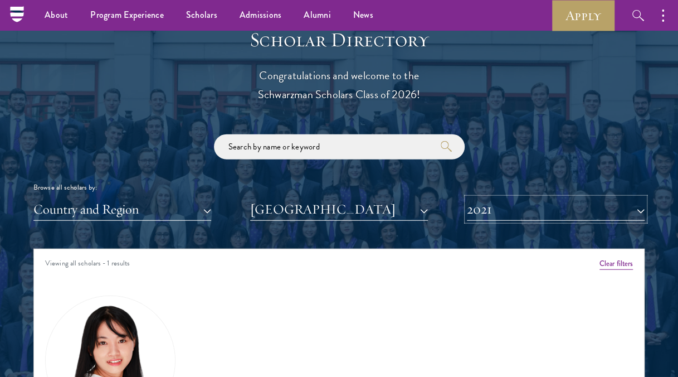
click at [494, 198] on button "2021" at bounding box center [556, 209] width 178 height 23
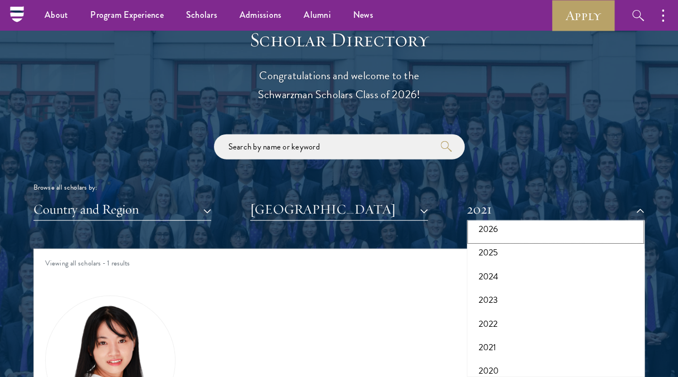
click at [494, 226] on button "2026" at bounding box center [555, 228] width 171 height 23
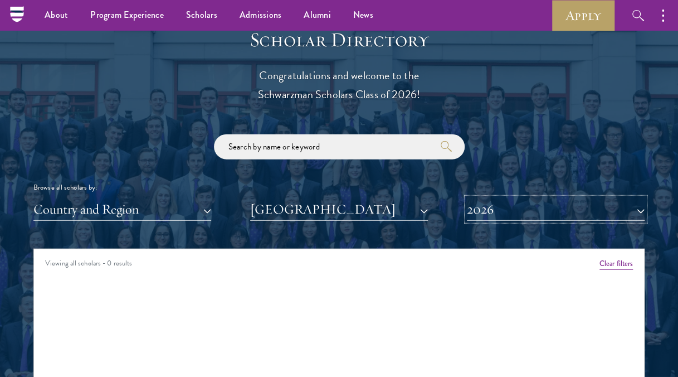
click at [496, 215] on button "2026" at bounding box center [556, 209] width 178 height 23
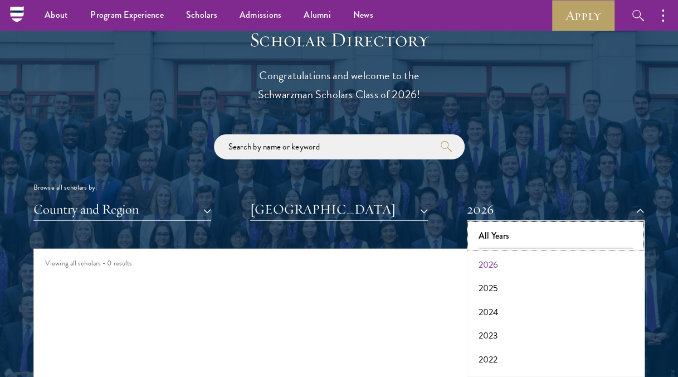
click at [495, 233] on button "All Years" at bounding box center [555, 235] width 171 height 23
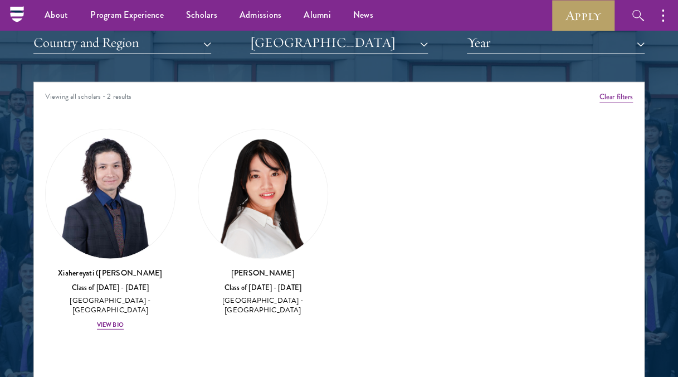
scroll to position [1327, 0]
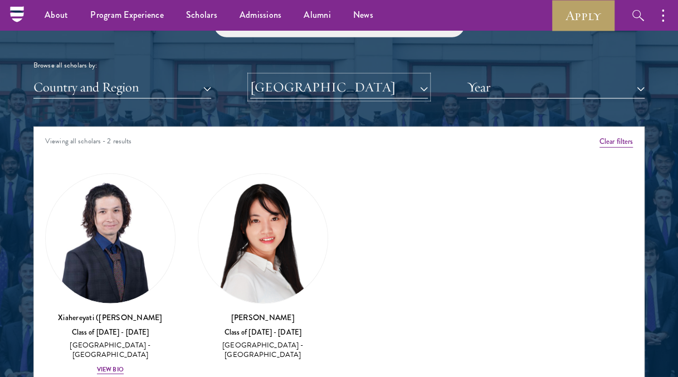
click at [391, 91] on button "[GEOGRAPHIC_DATA]" at bounding box center [339, 87] width 178 height 23
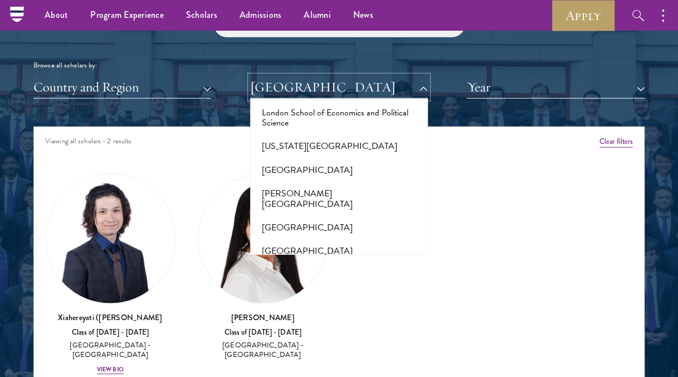
scroll to position [4228, 0]
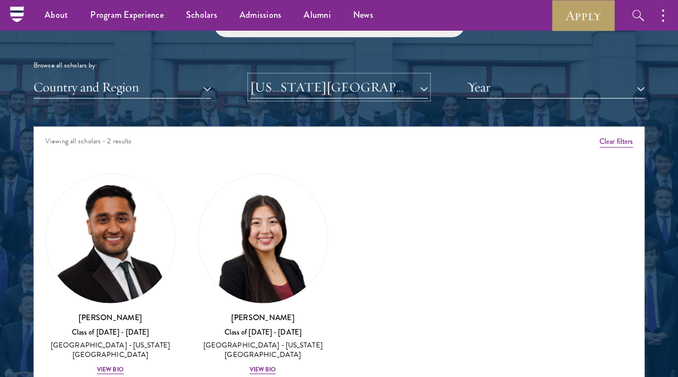
click at [387, 84] on button "[US_STATE][GEOGRAPHIC_DATA]" at bounding box center [339, 87] width 178 height 23
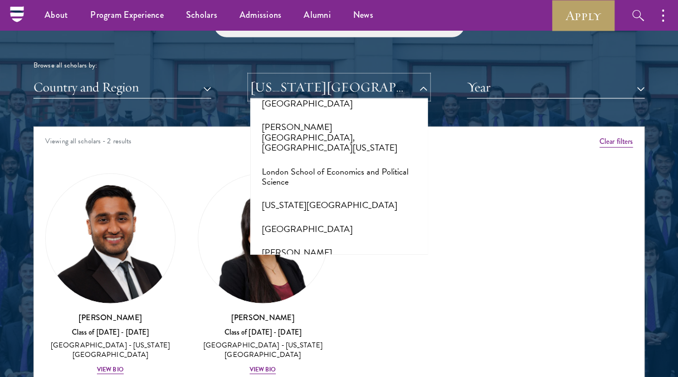
scroll to position [4169, 0]
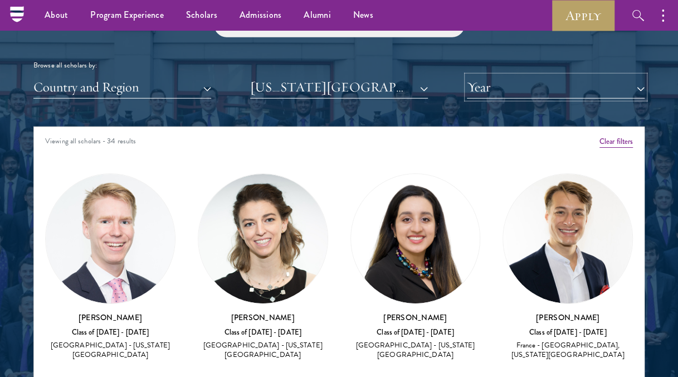
click at [512, 84] on button "Year" at bounding box center [556, 87] width 178 height 23
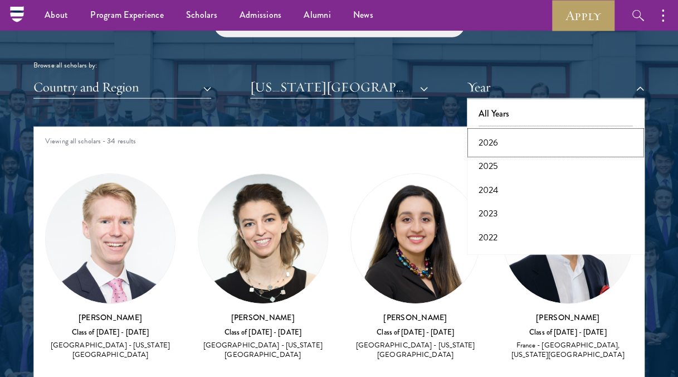
click at [498, 142] on button "2026" at bounding box center [555, 142] width 171 height 23
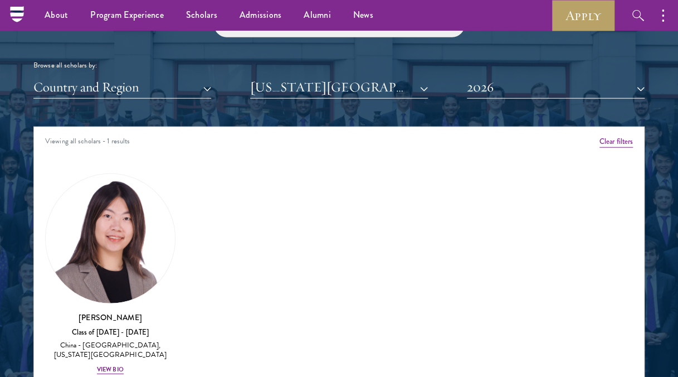
scroll to position [1363, 0]
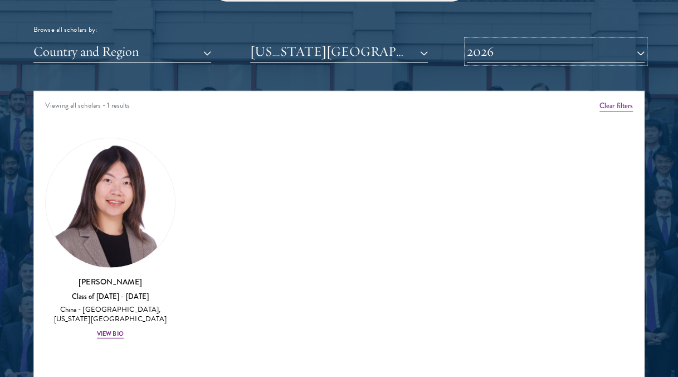
click at [537, 59] on button "2026" at bounding box center [556, 51] width 178 height 23
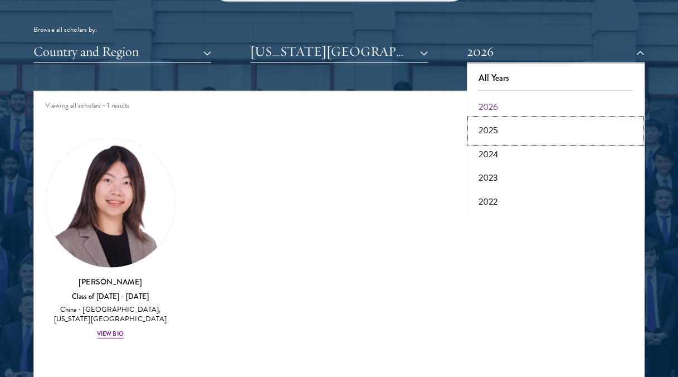
click at [520, 130] on button "2025" at bounding box center [555, 130] width 171 height 23
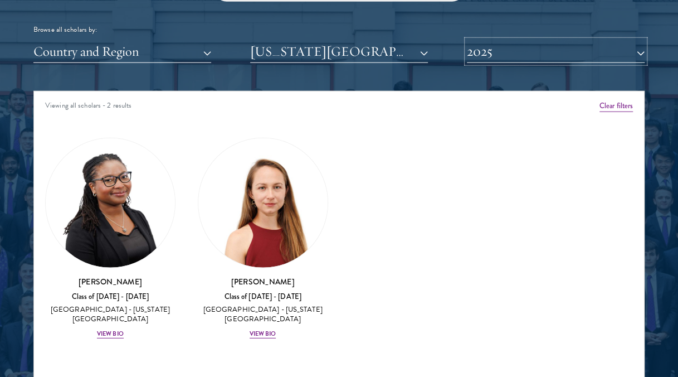
click at [537, 56] on button "2025" at bounding box center [556, 51] width 178 height 23
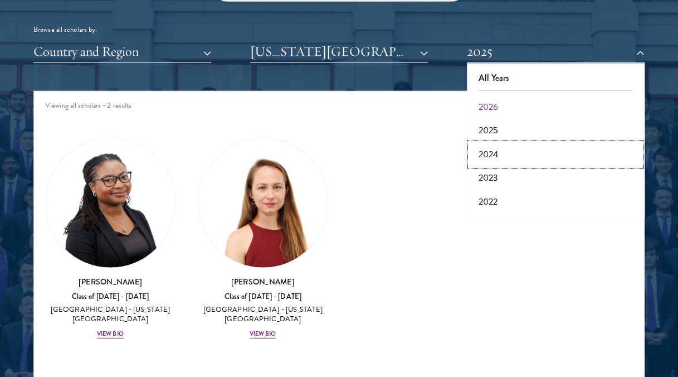
click at [517, 158] on button "2024" at bounding box center [555, 154] width 171 height 23
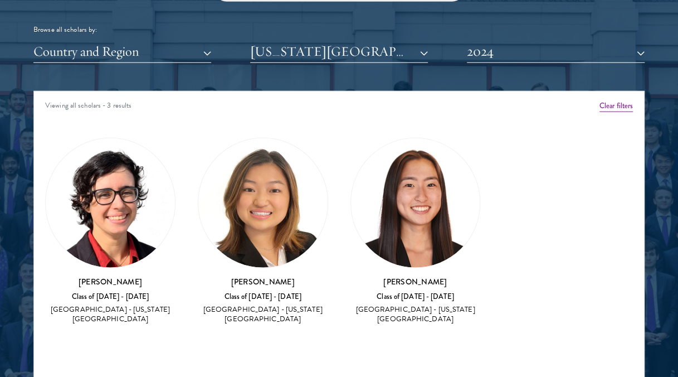
drag, startPoint x: 523, startPoint y: 64, endPoint x: 526, endPoint y: 57, distance: 7.5
click at [526, 57] on div "Scholar Directory Congratulations and welcome to the Schwarzman Scholars Class …" at bounding box center [338, 147] width 611 height 555
click at [526, 57] on button "2024" at bounding box center [556, 51] width 178 height 23
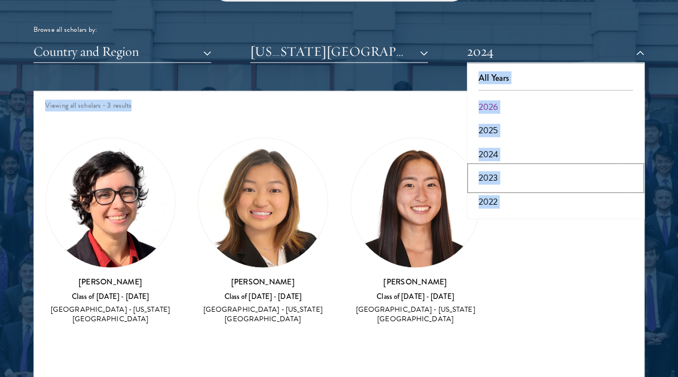
click at [494, 174] on button "2023" at bounding box center [555, 177] width 171 height 23
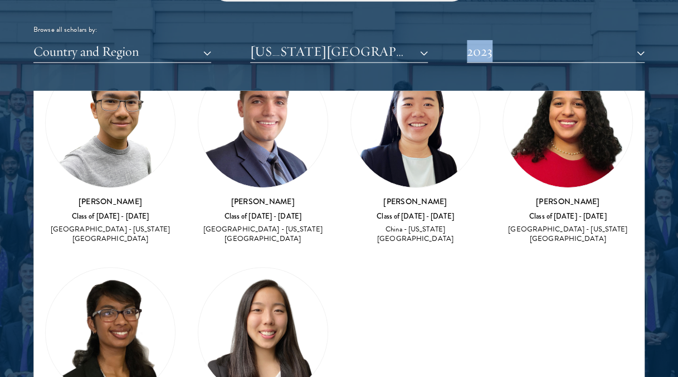
scroll to position [127, 0]
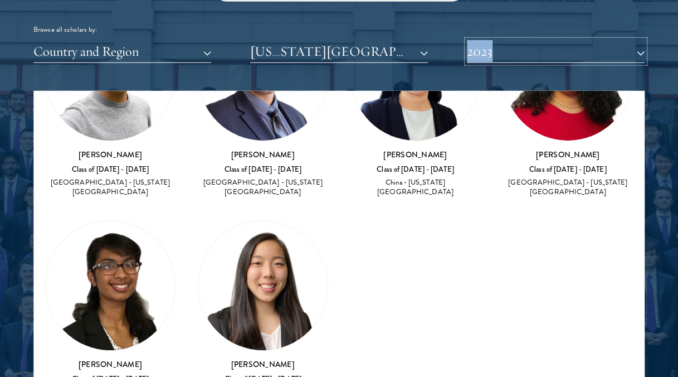
click at [524, 61] on button "2023" at bounding box center [556, 51] width 178 height 23
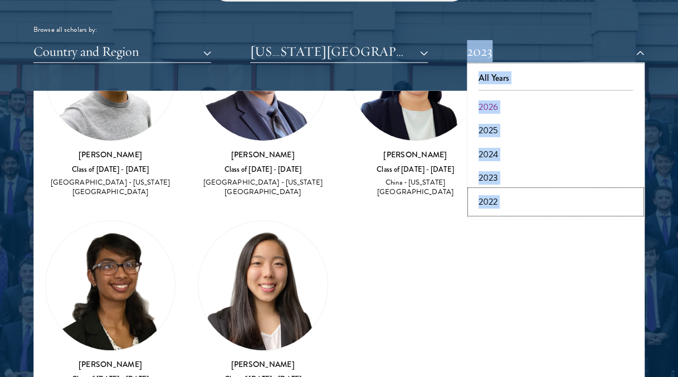
click at [487, 193] on button "2022" at bounding box center [555, 201] width 171 height 23
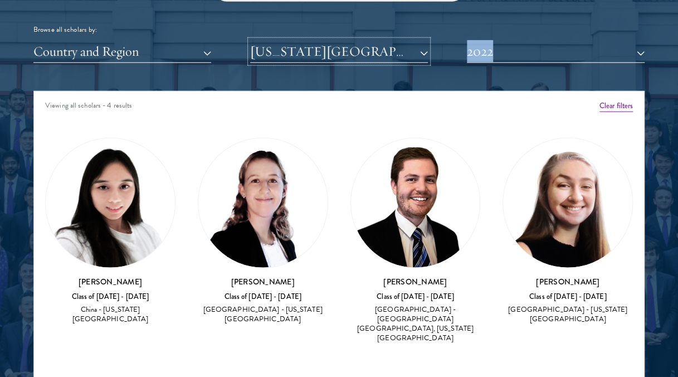
click at [379, 45] on button "[US_STATE][GEOGRAPHIC_DATA]" at bounding box center [339, 51] width 178 height 23
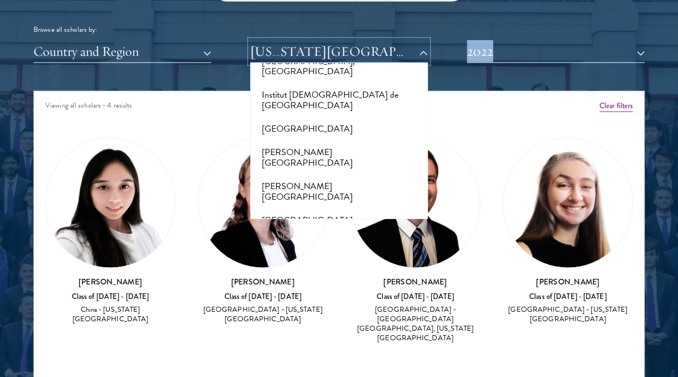
scroll to position [3563, 0]
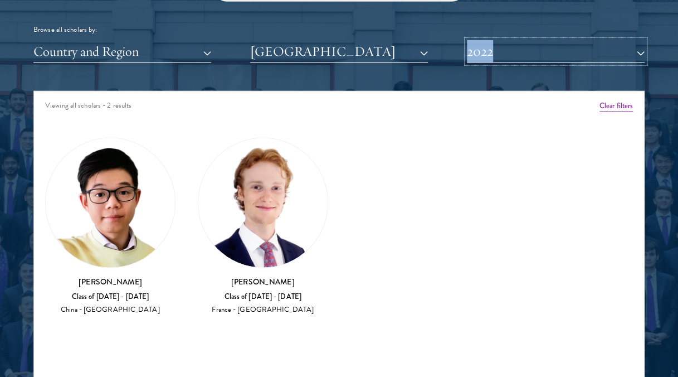
click at [515, 42] on button "2022" at bounding box center [556, 51] width 178 height 23
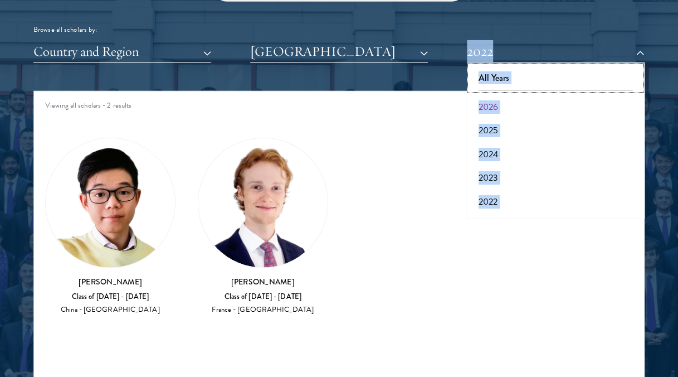
click at [511, 75] on button "All Years" at bounding box center [555, 77] width 171 height 23
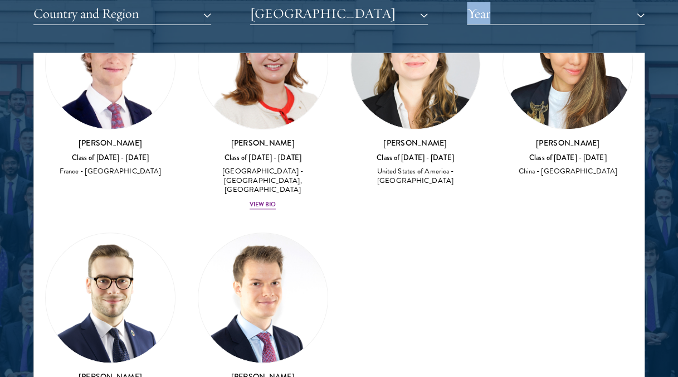
scroll to position [1402, 0]
